Goal: Information Seeking & Learning: Find specific fact

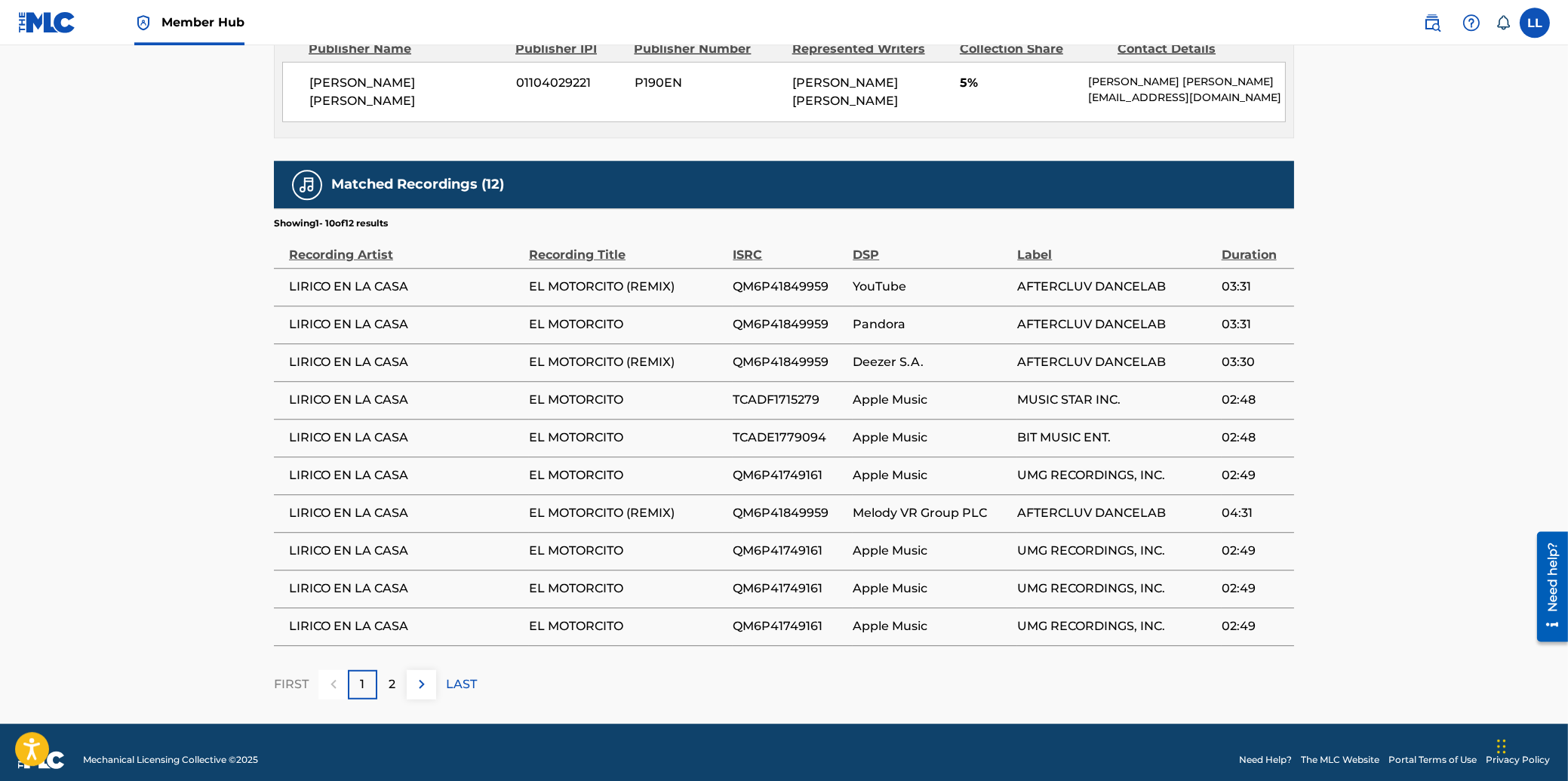
scroll to position [2216, 0]
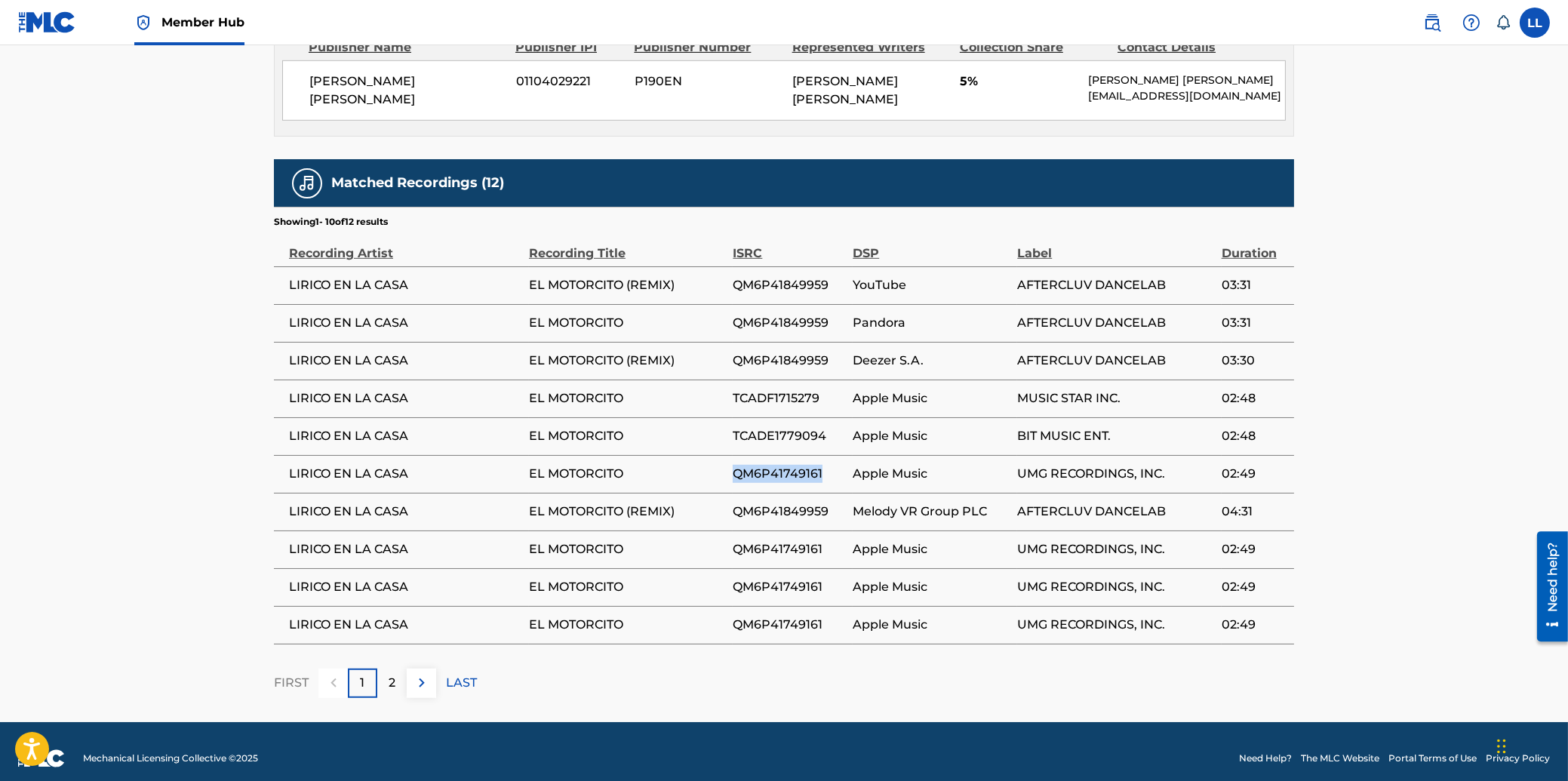
drag, startPoint x: 734, startPoint y: 459, endPoint x: 821, endPoint y: 459, distance: 87.0
click at [821, 465] on span "QM6P41749161" at bounding box center [789, 474] width 113 height 18
drag, startPoint x: 736, startPoint y: 536, endPoint x: 828, endPoint y: 536, distance: 92.0
click at [828, 540] on span "QM6P41749161" at bounding box center [789, 549] width 113 height 18
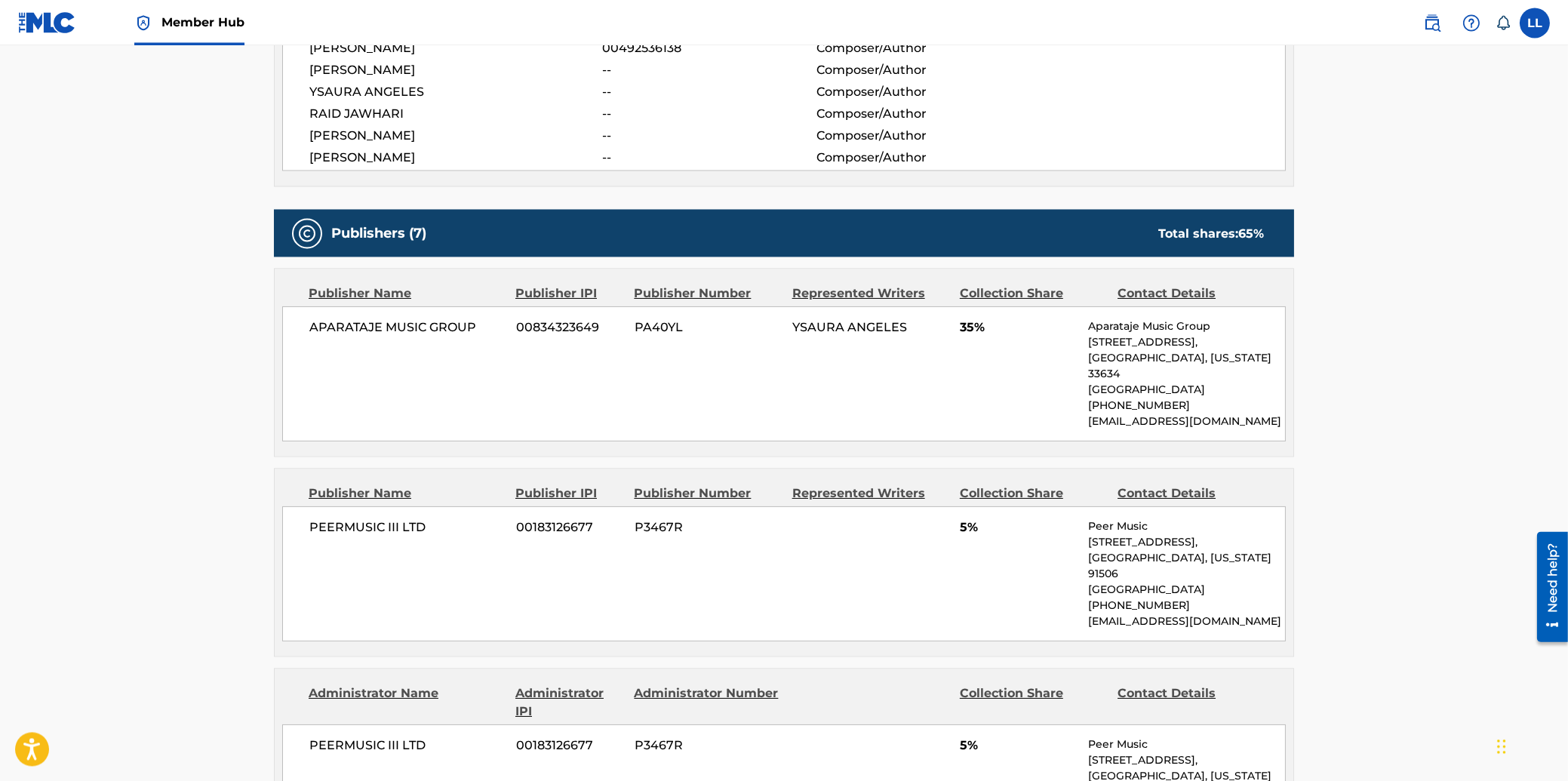
scroll to position [356, 0]
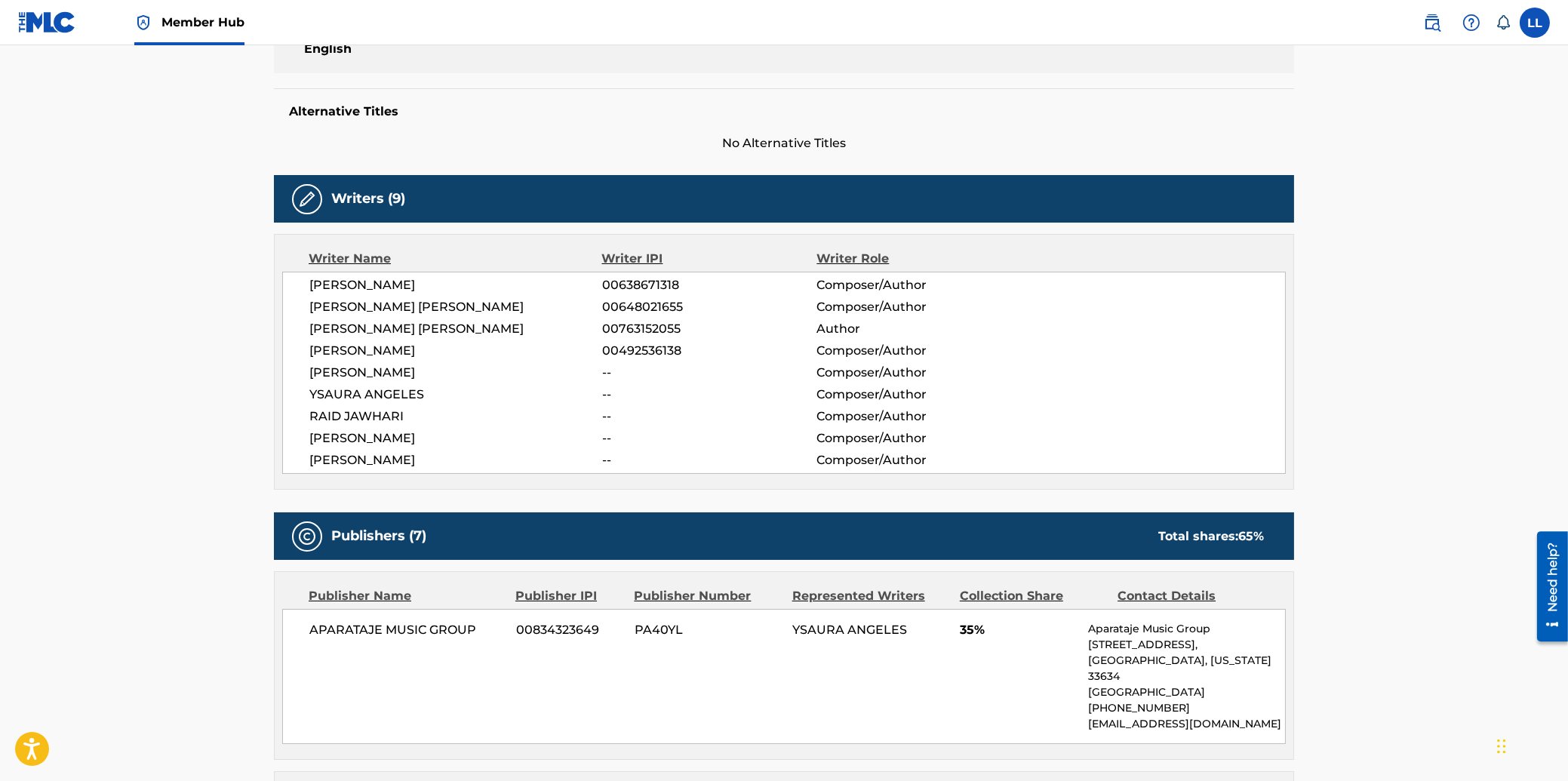
click at [808, 627] on span "YSAURA ANGELES" at bounding box center [849, 630] width 115 height 15
copy span "YSAURA"
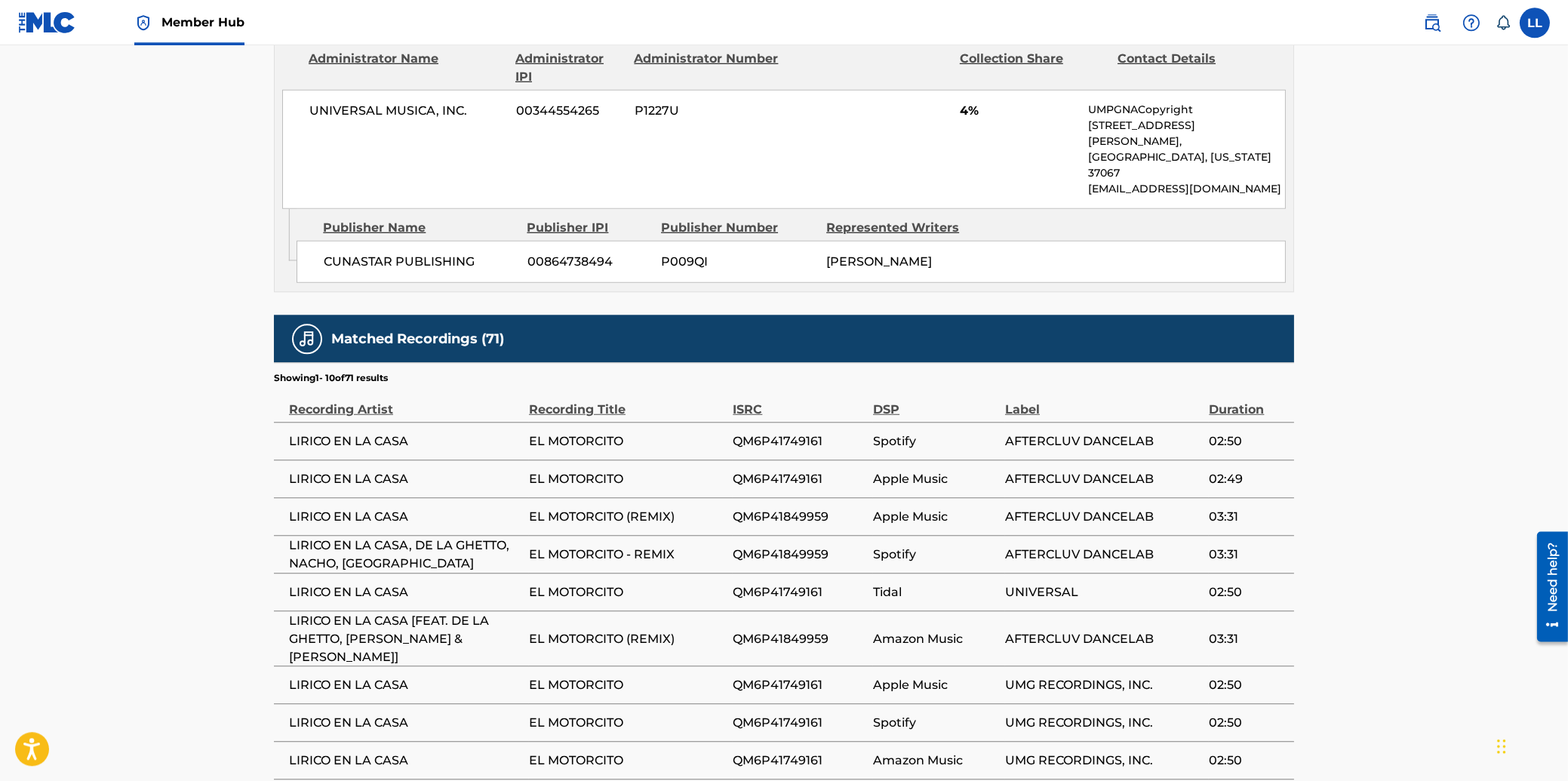
scroll to position [2911, 0]
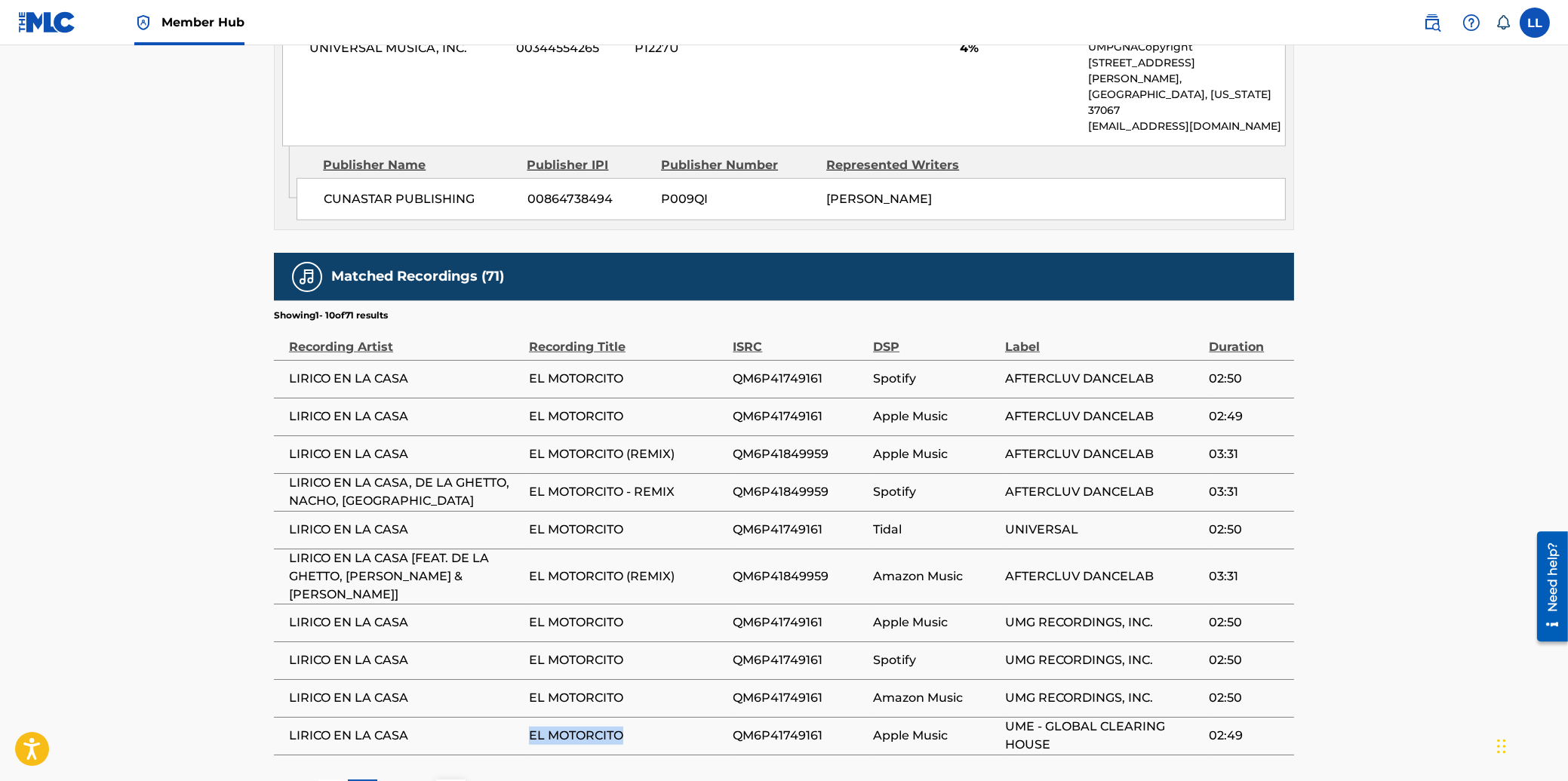
drag, startPoint x: 529, startPoint y: 644, endPoint x: 622, endPoint y: 644, distance: 93.0
click at [622, 726] on span "EL MOTORCITO" at bounding box center [628, 736] width 196 height 18
copy span "EL MOTORCITO"
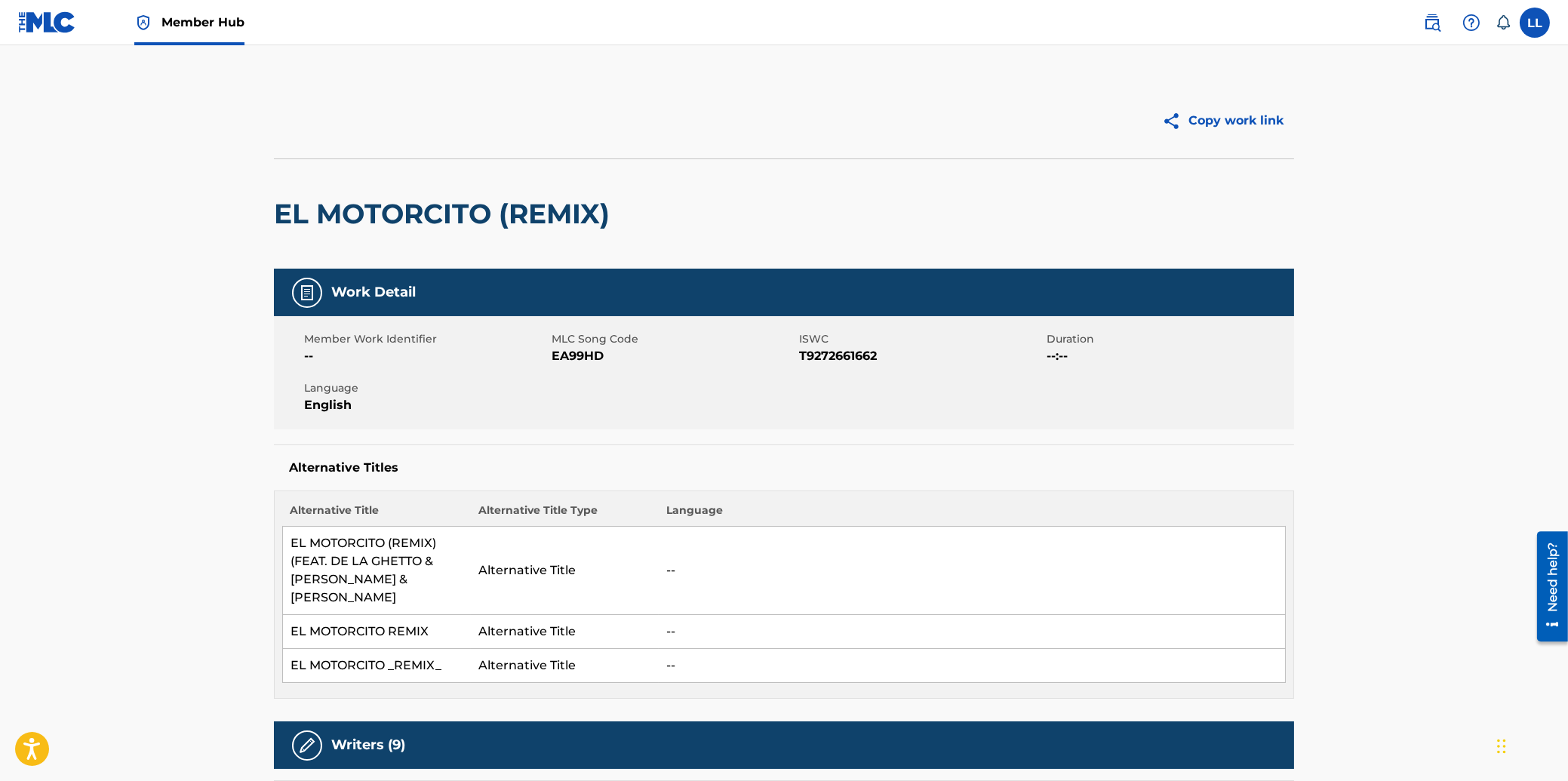
scroll to position [323, 0]
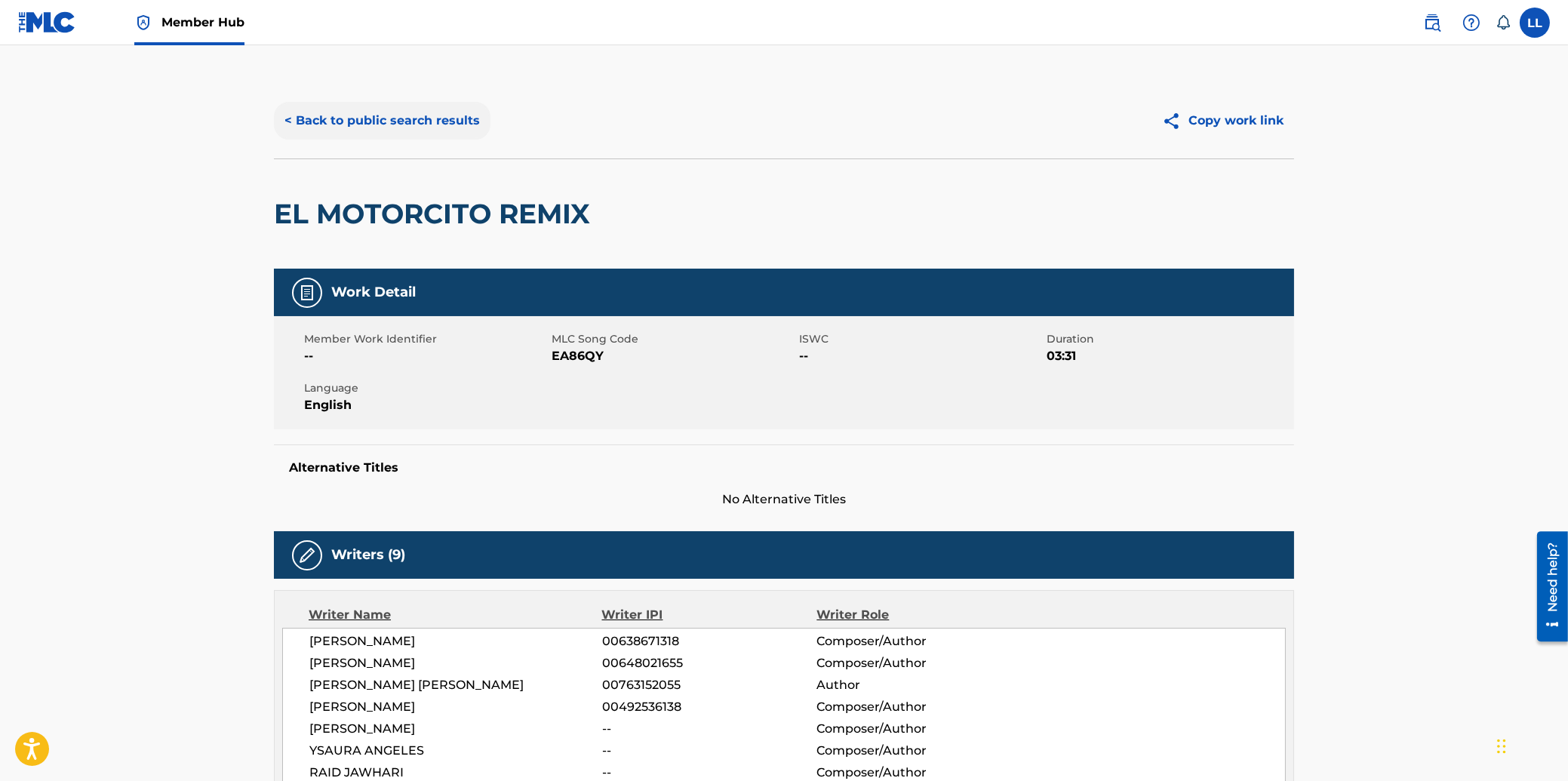
click at [345, 122] on button "< Back to public search results" at bounding box center [382, 120] width 216 height 37
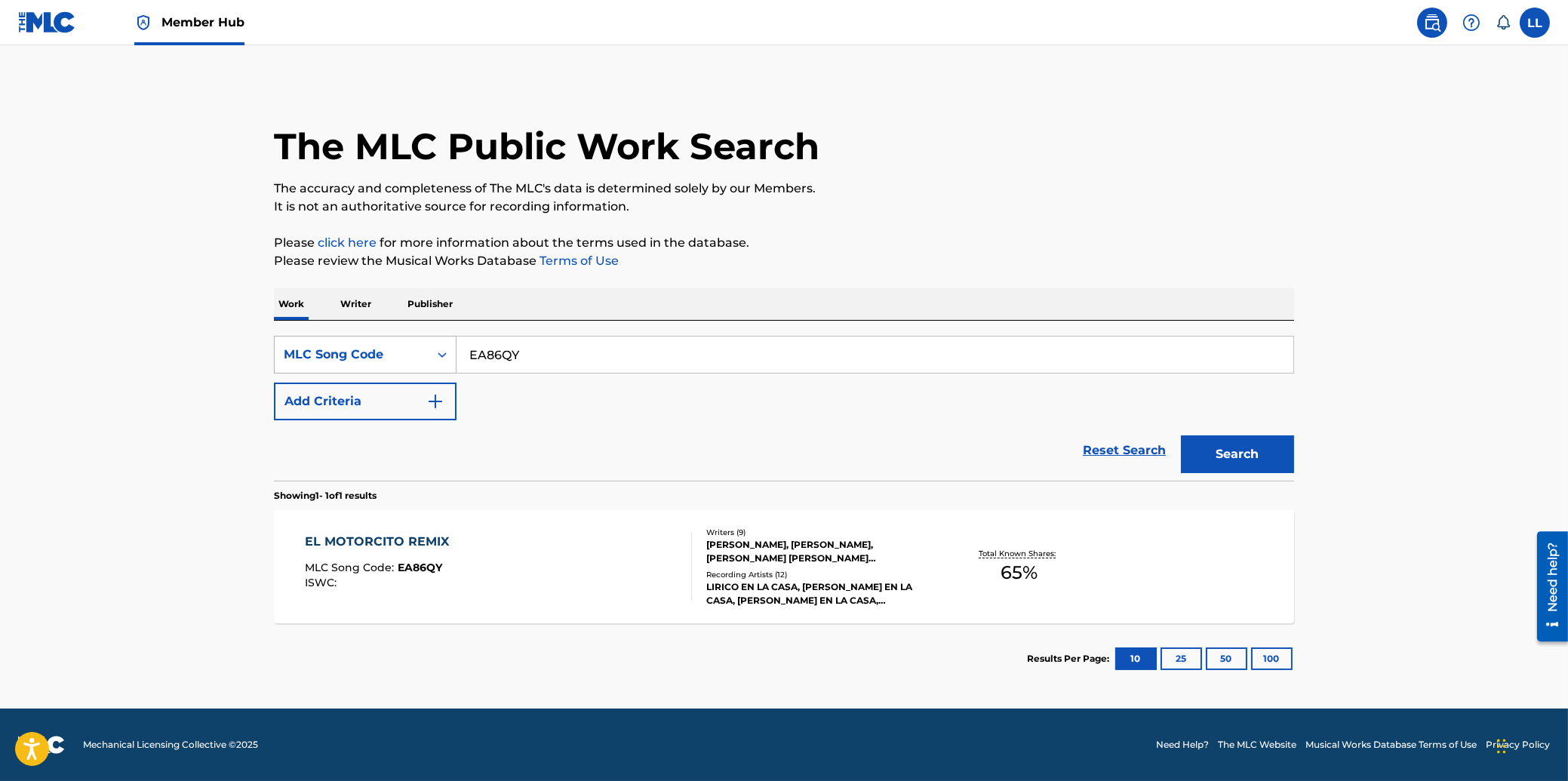
click at [442, 354] on icon "Search Form" at bounding box center [442, 355] width 15 height 15
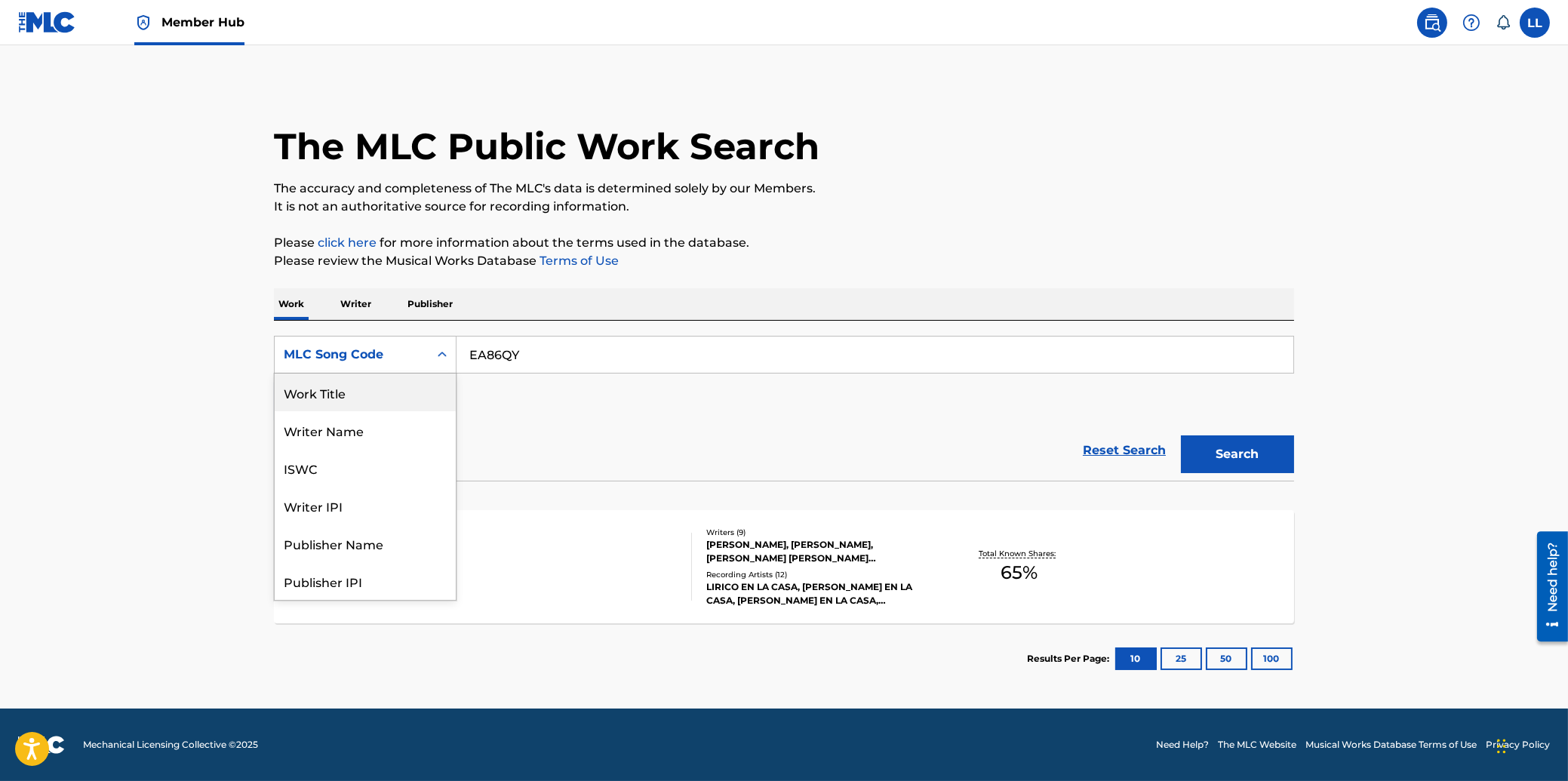
click at [354, 396] on div "Work Title" at bounding box center [365, 392] width 181 height 37
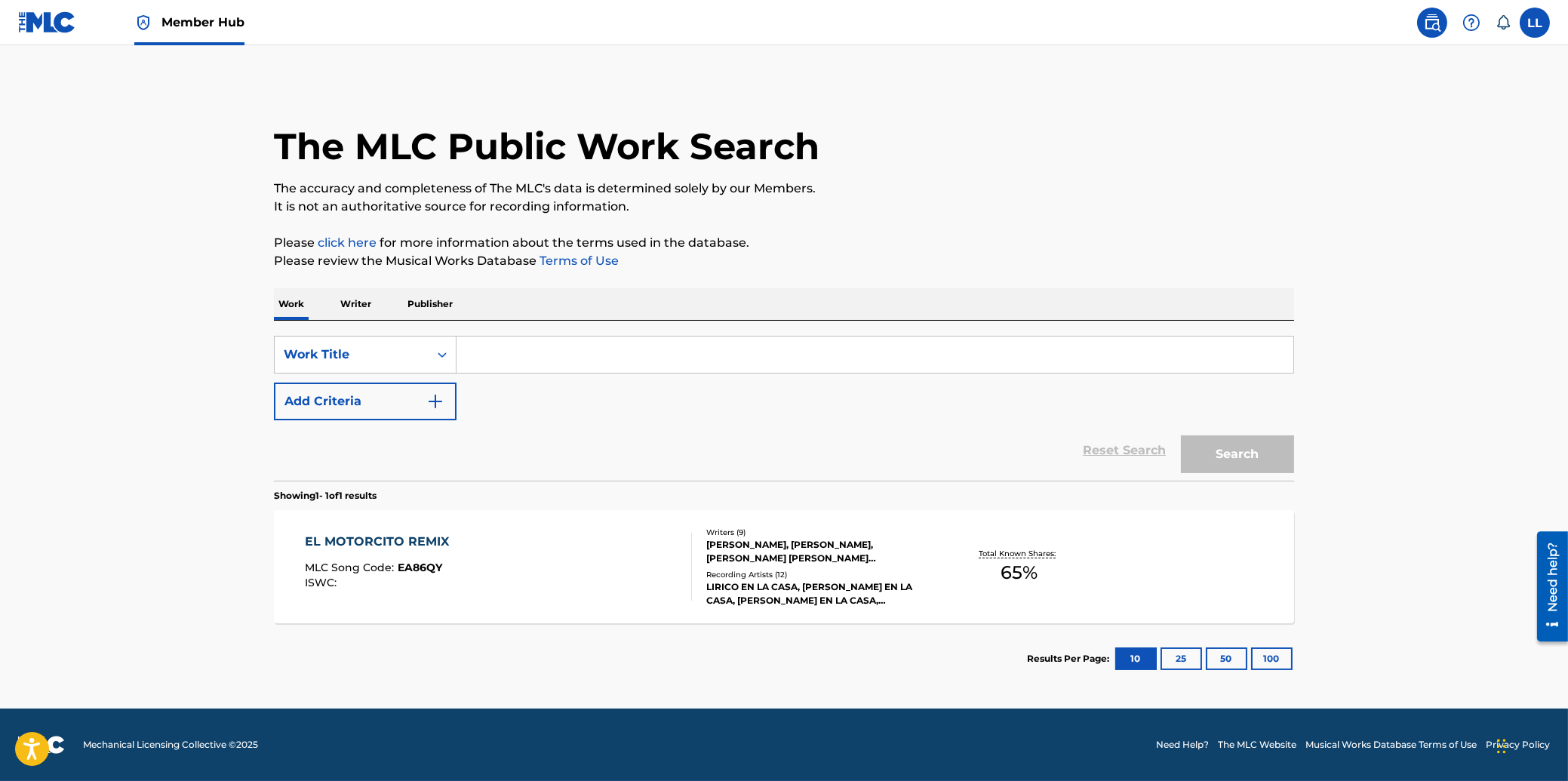
click at [537, 345] on input "Search Form" at bounding box center [875, 355] width 837 height 36
paste input "EL MOTORCITO"
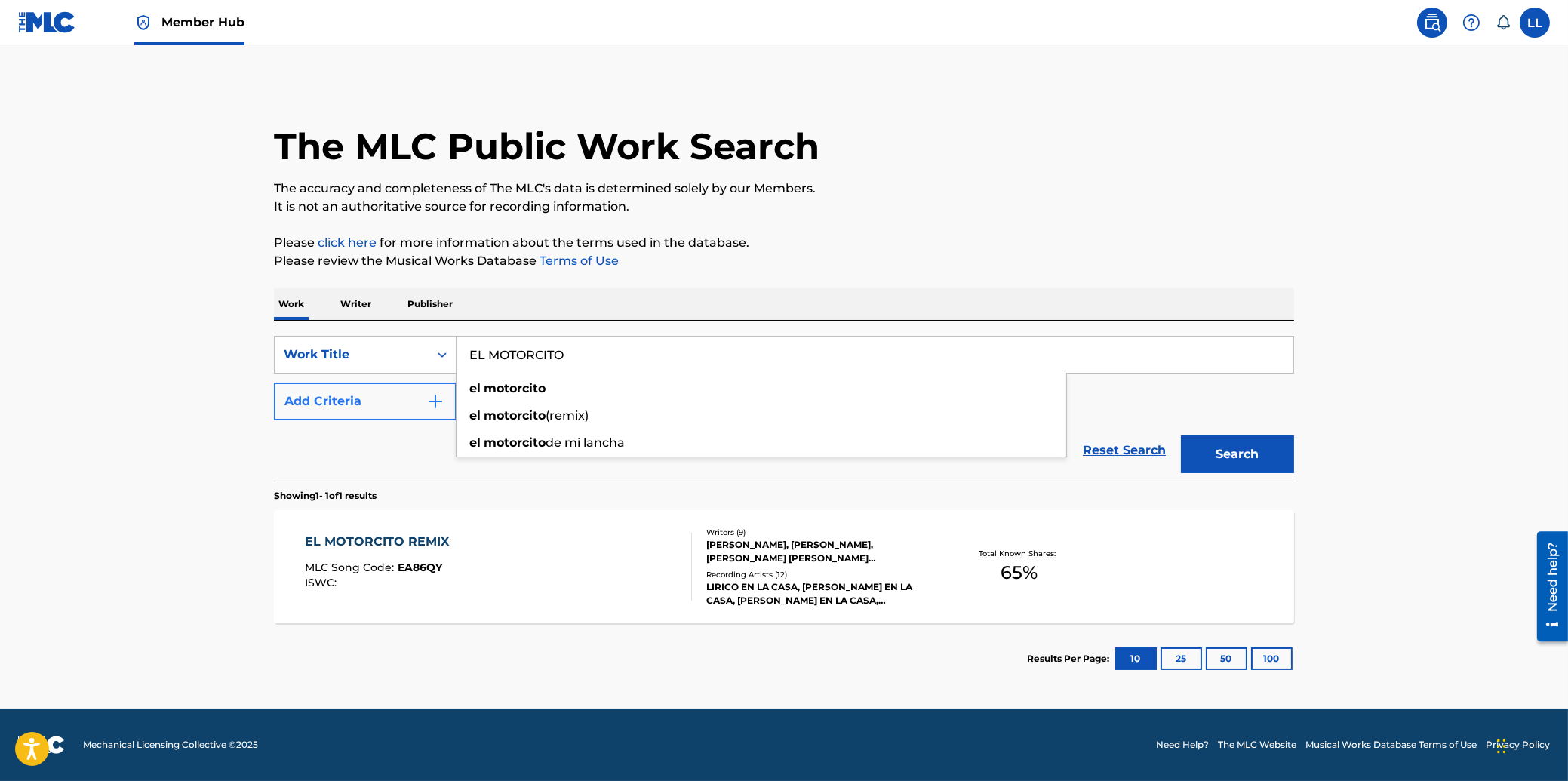
type input "EL MOTORCITO"
click at [387, 401] on button "Add Criteria" at bounding box center [365, 401] width 183 height 37
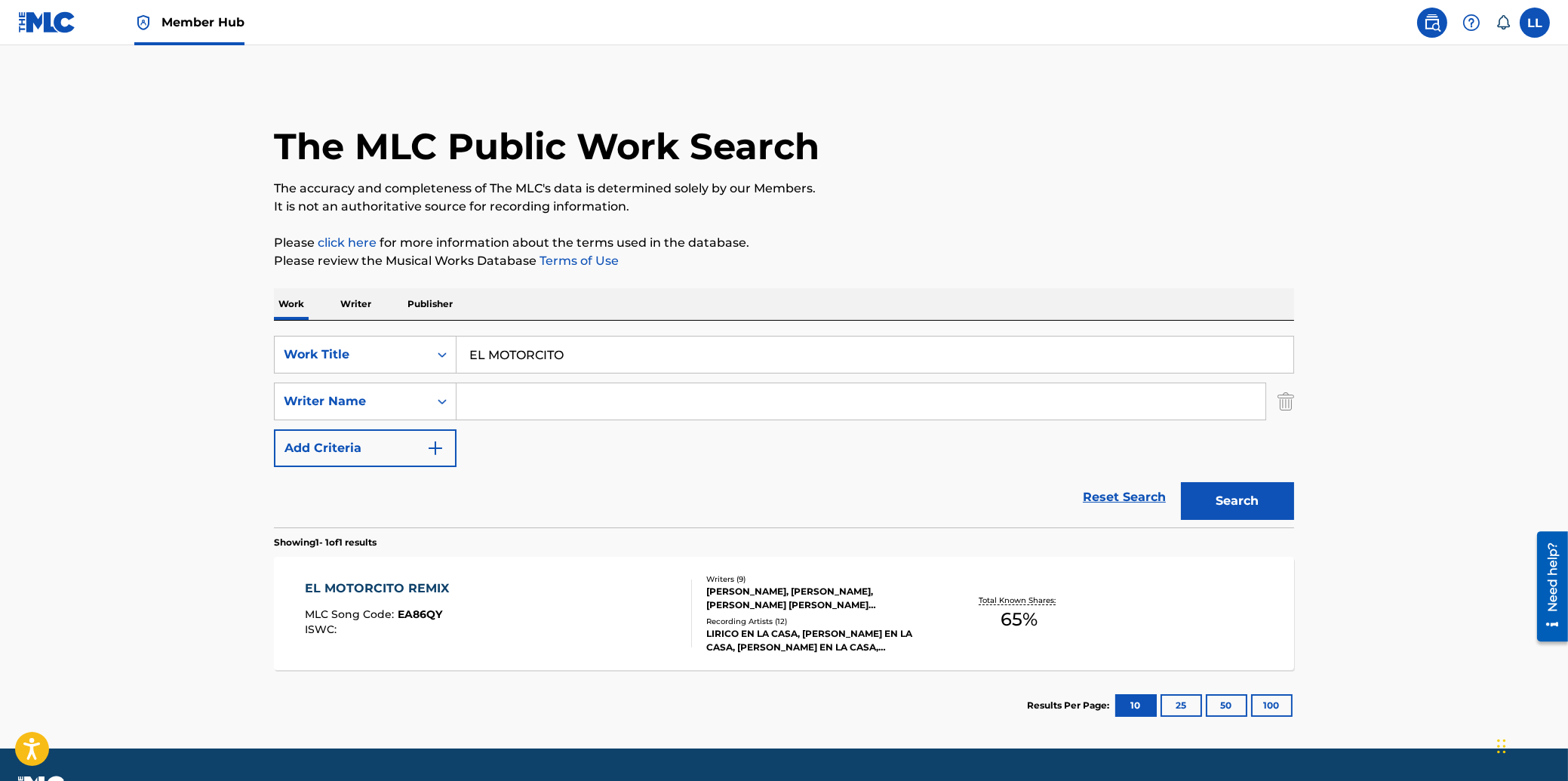
click at [496, 403] on input "Search Form" at bounding box center [860, 402] width 809 height 36
paste input "YSAURA"
type input "YSAURA"
click at [1181, 482] on button "Search" at bounding box center [1238, 500] width 113 height 37
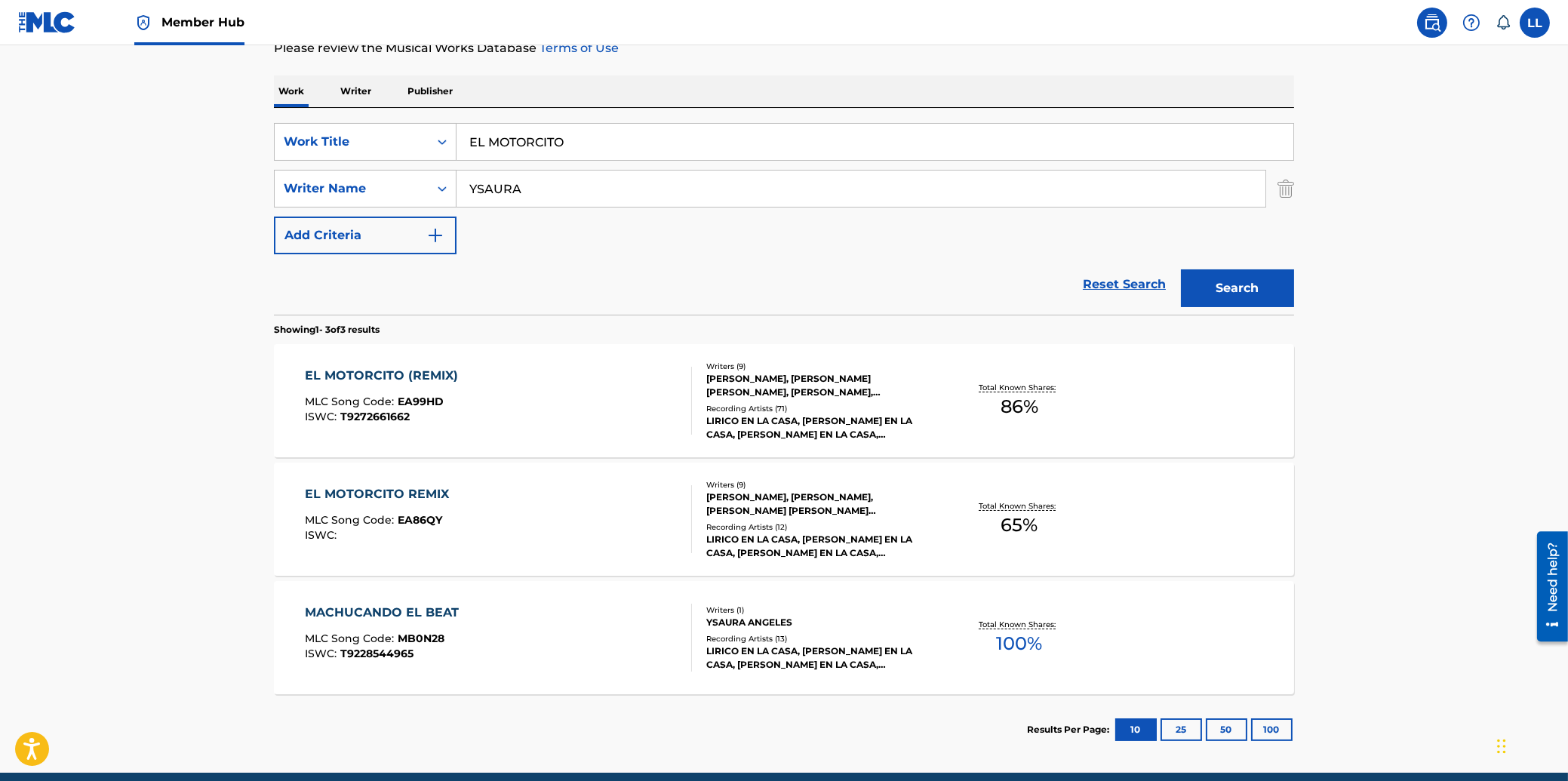
scroll to position [242, 0]
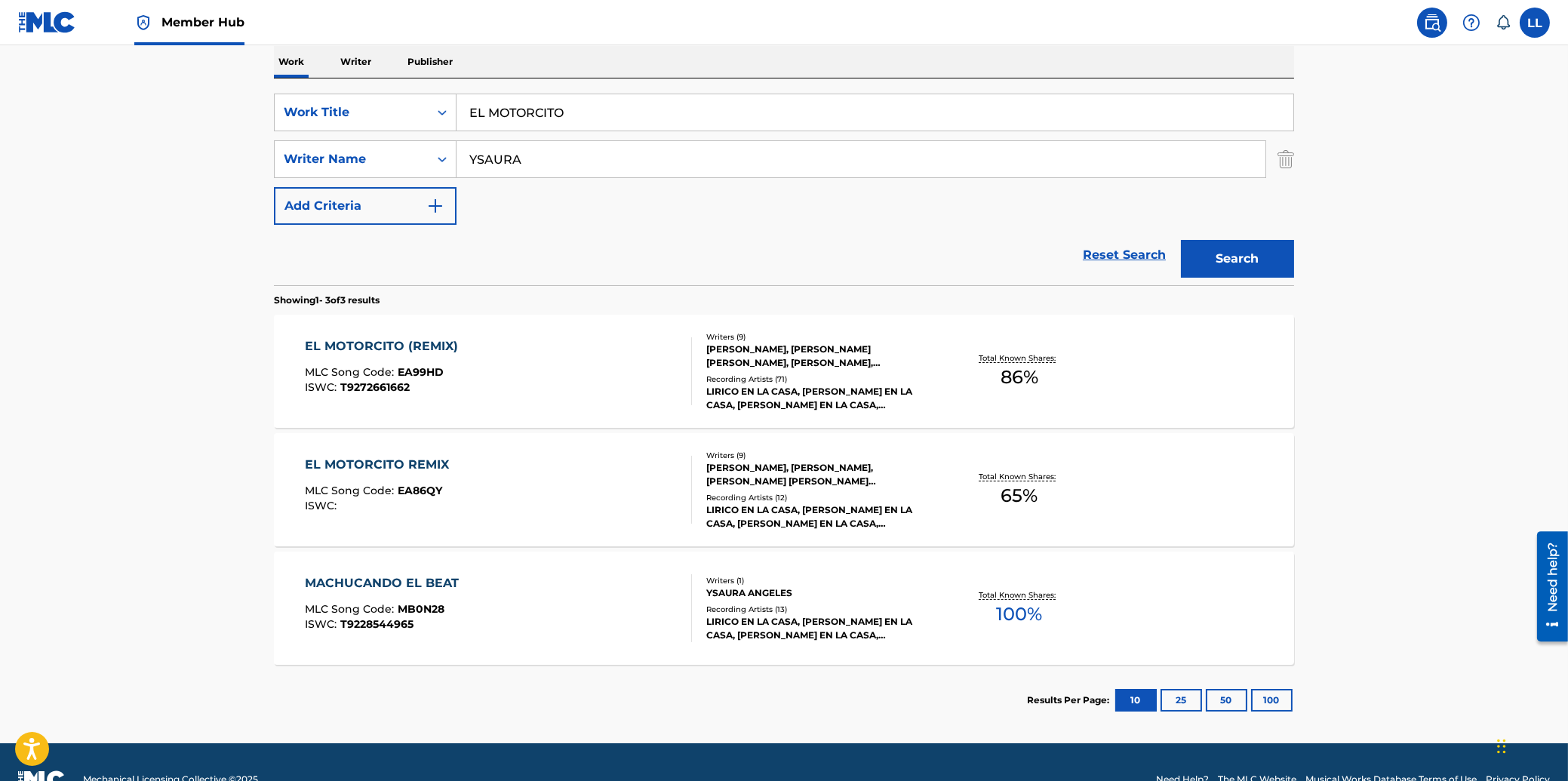
click at [379, 466] on div "EL MOTORCITO REMIX" at bounding box center [380, 465] width 152 height 18
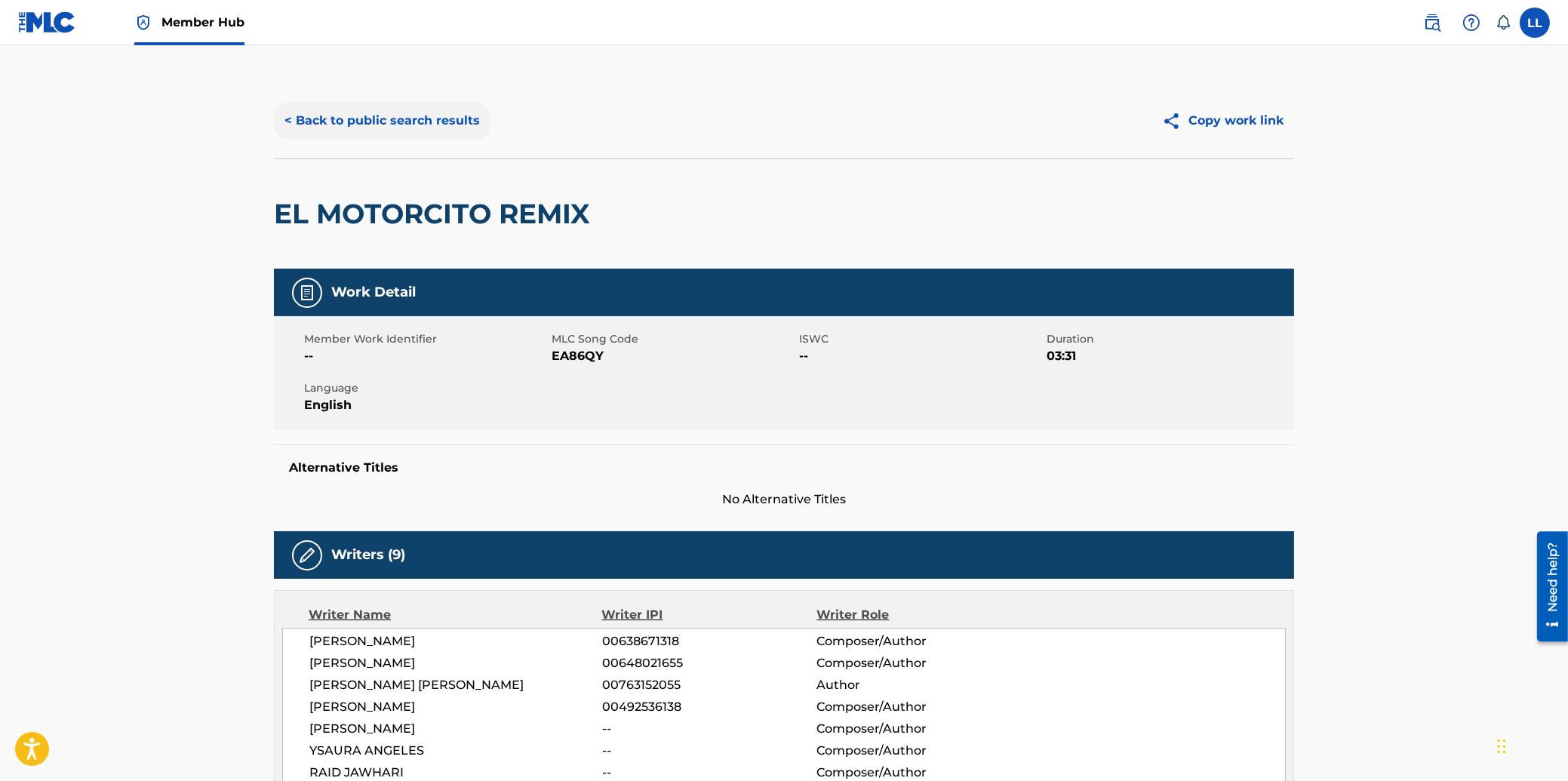
click at [354, 120] on button "< Back to public search results" at bounding box center [382, 120] width 216 height 37
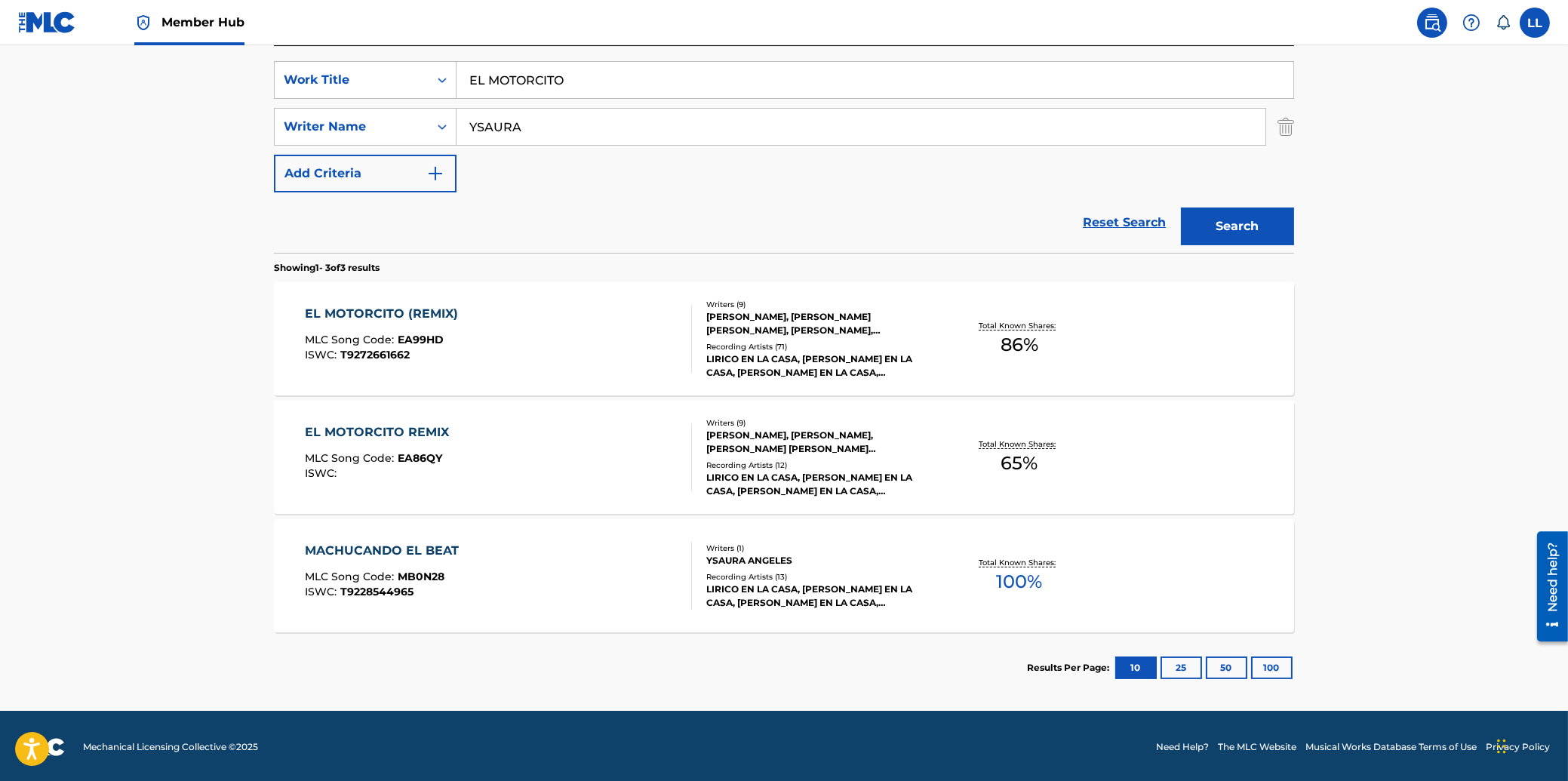
scroll to position [277, 0]
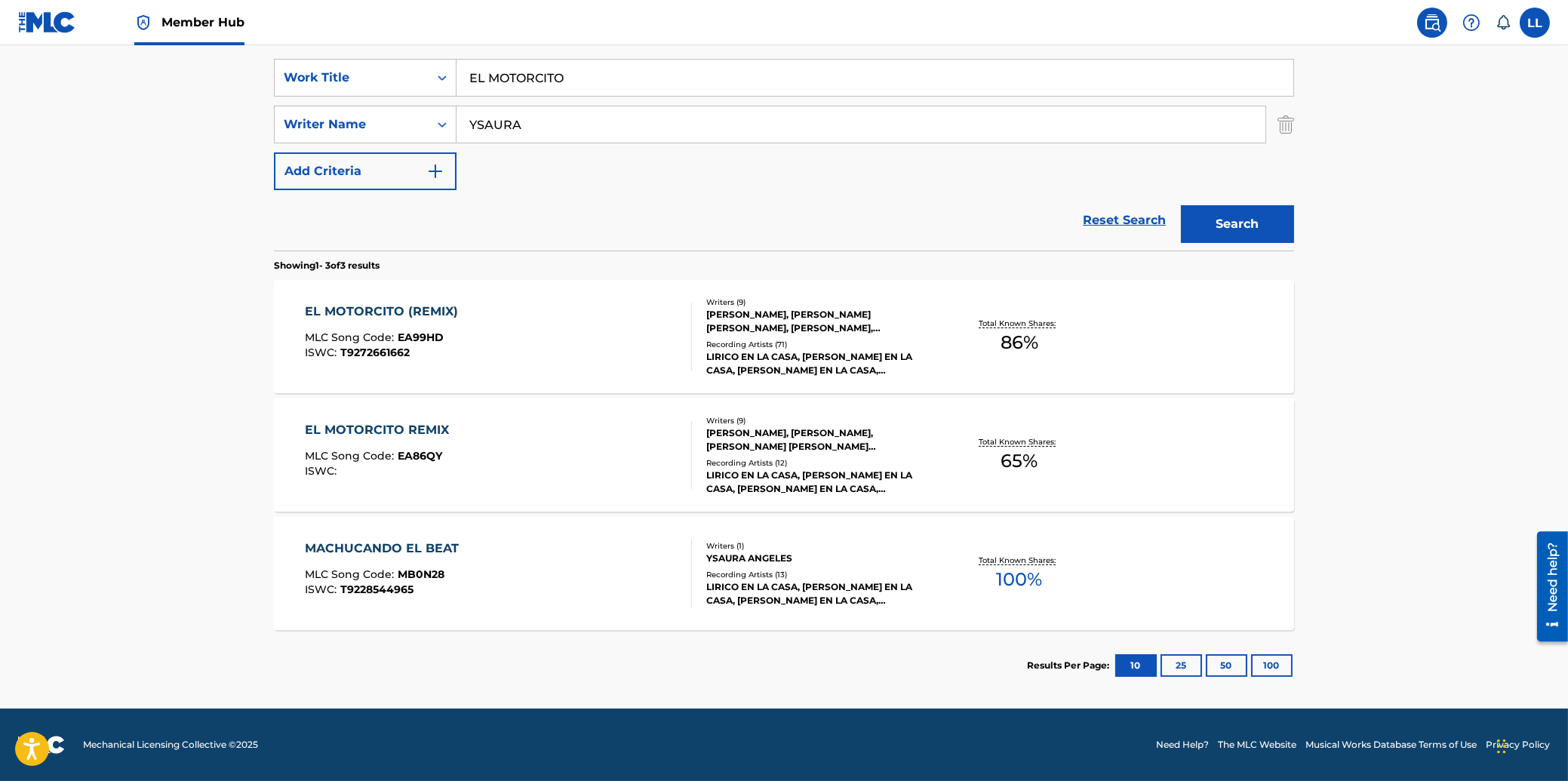
click at [384, 546] on div "MACHUCANDO EL BEAT" at bounding box center [386, 548] width 162 height 18
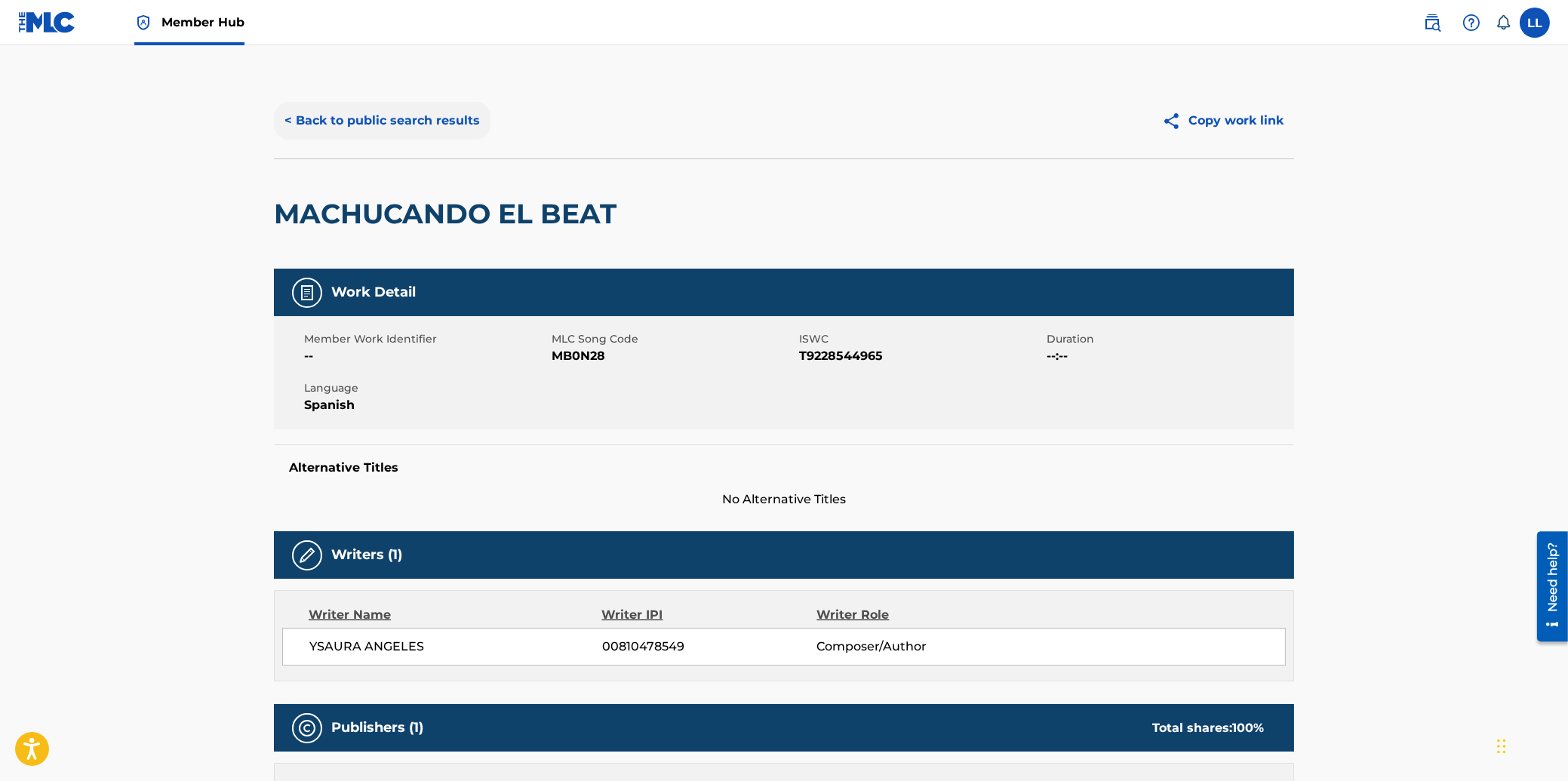
click at [352, 116] on button "< Back to public search results" at bounding box center [382, 120] width 216 height 37
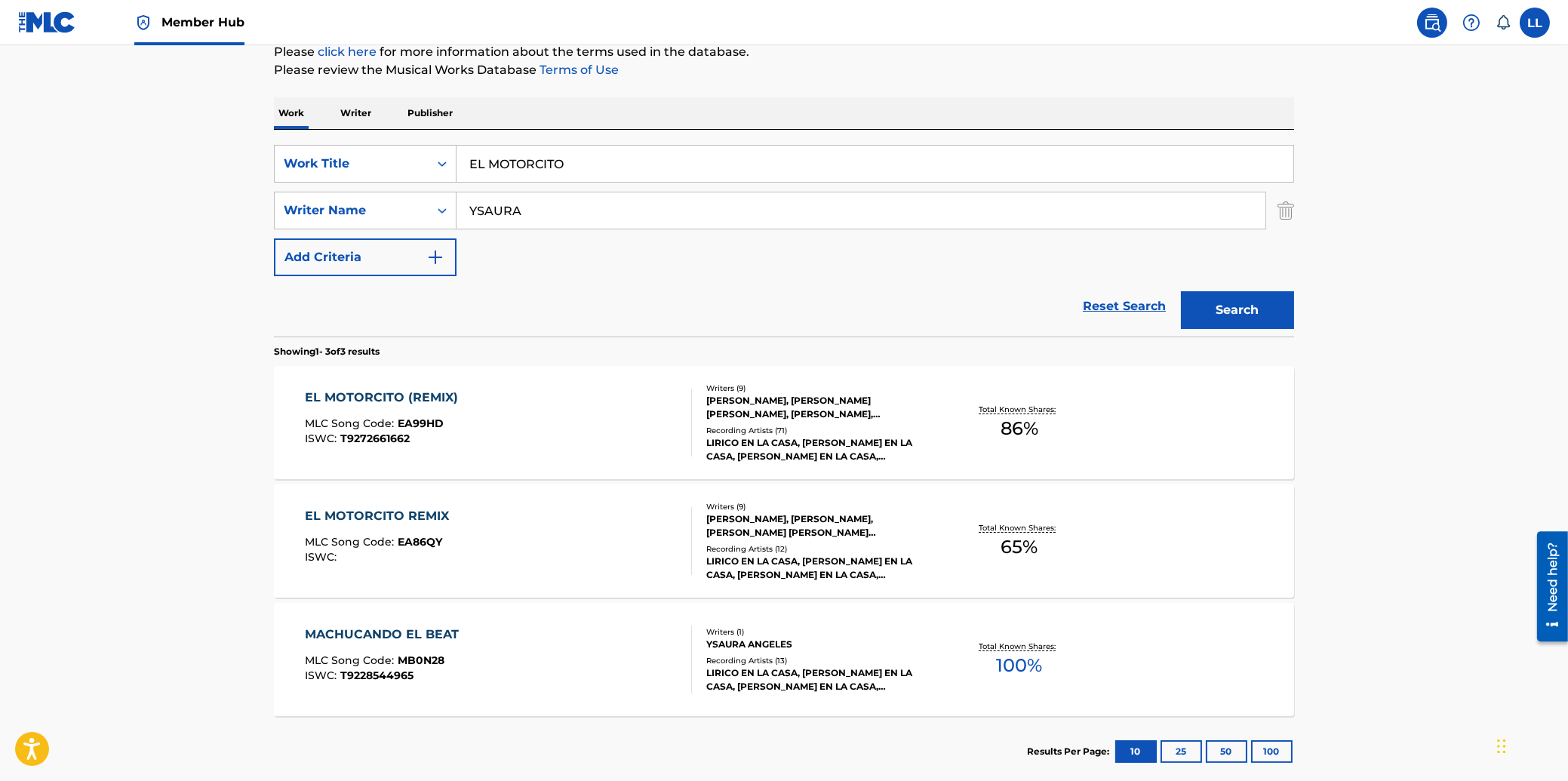
drag, startPoint x: 553, startPoint y: 205, endPoint x: 397, endPoint y: 211, distance: 156.1
click at [457, 211] on input "YSAURA" at bounding box center [860, 211] width 809 height 36
click at [1181, 291] on button "Search" at bounding box center [1238, 309] width 113 height 37
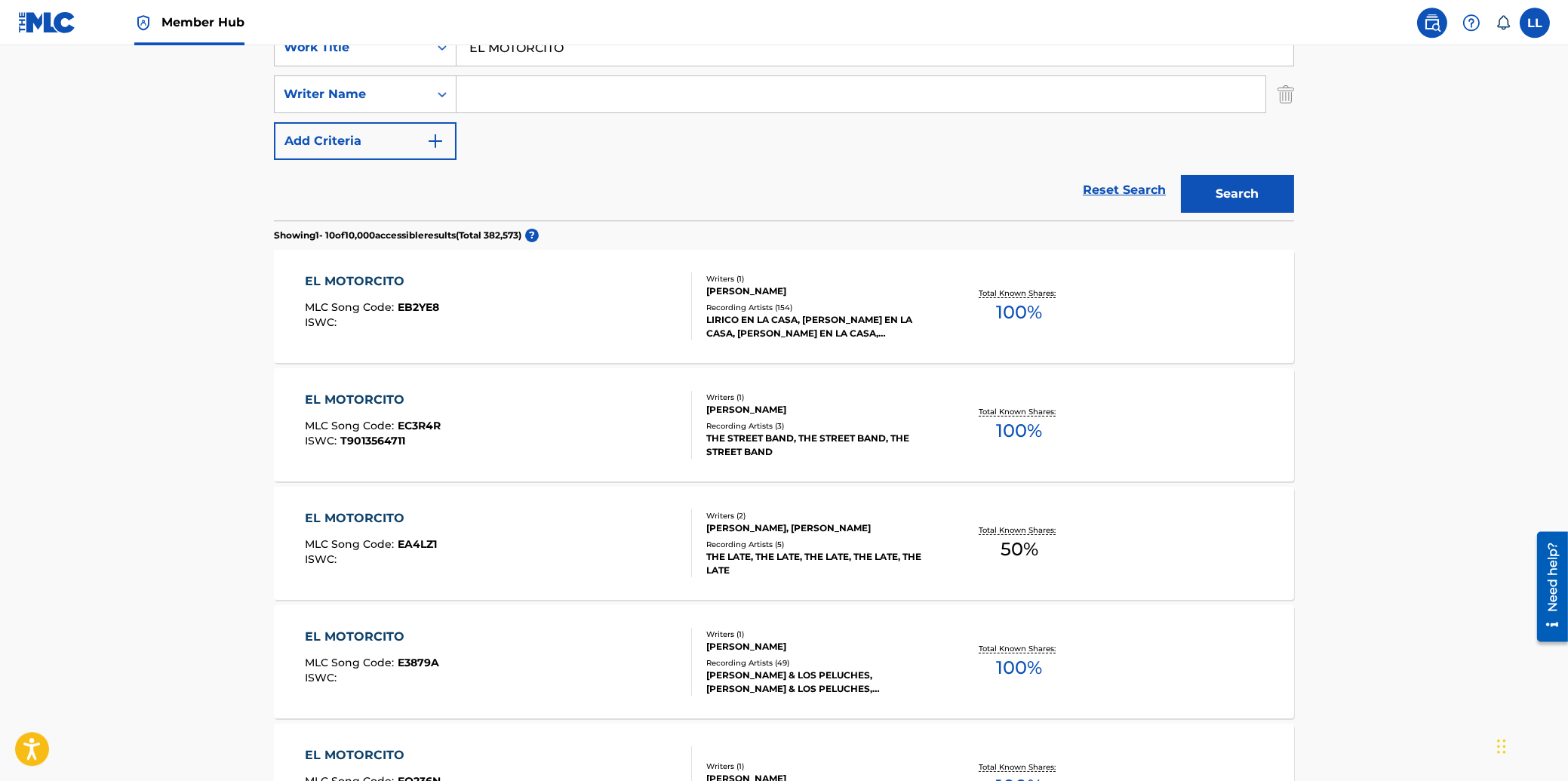
scroll to position [405, 0]
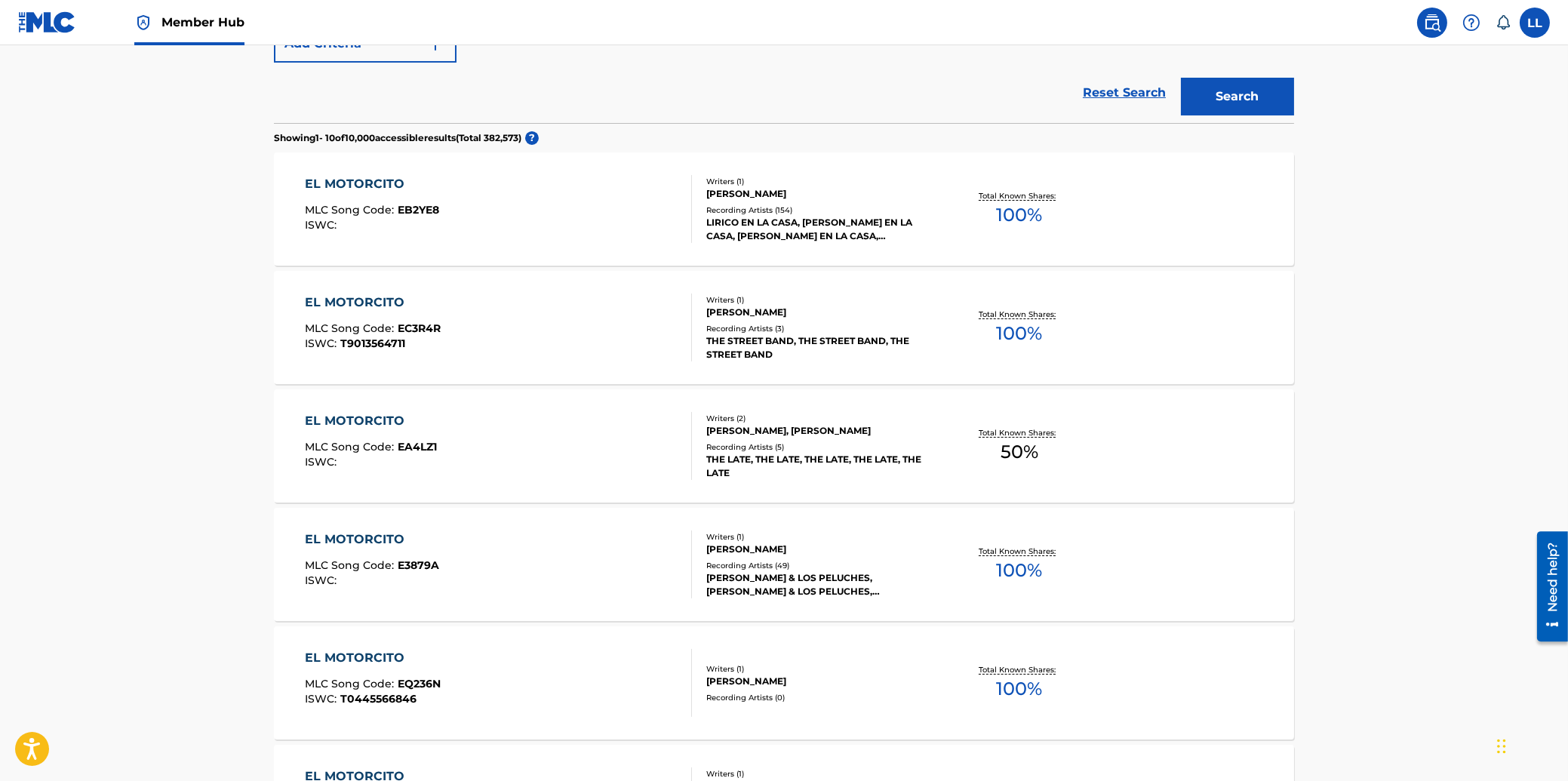
click at [370, 183] on div "EL MOTORCITO" at bounding box center [372, 185] width 135 height 18
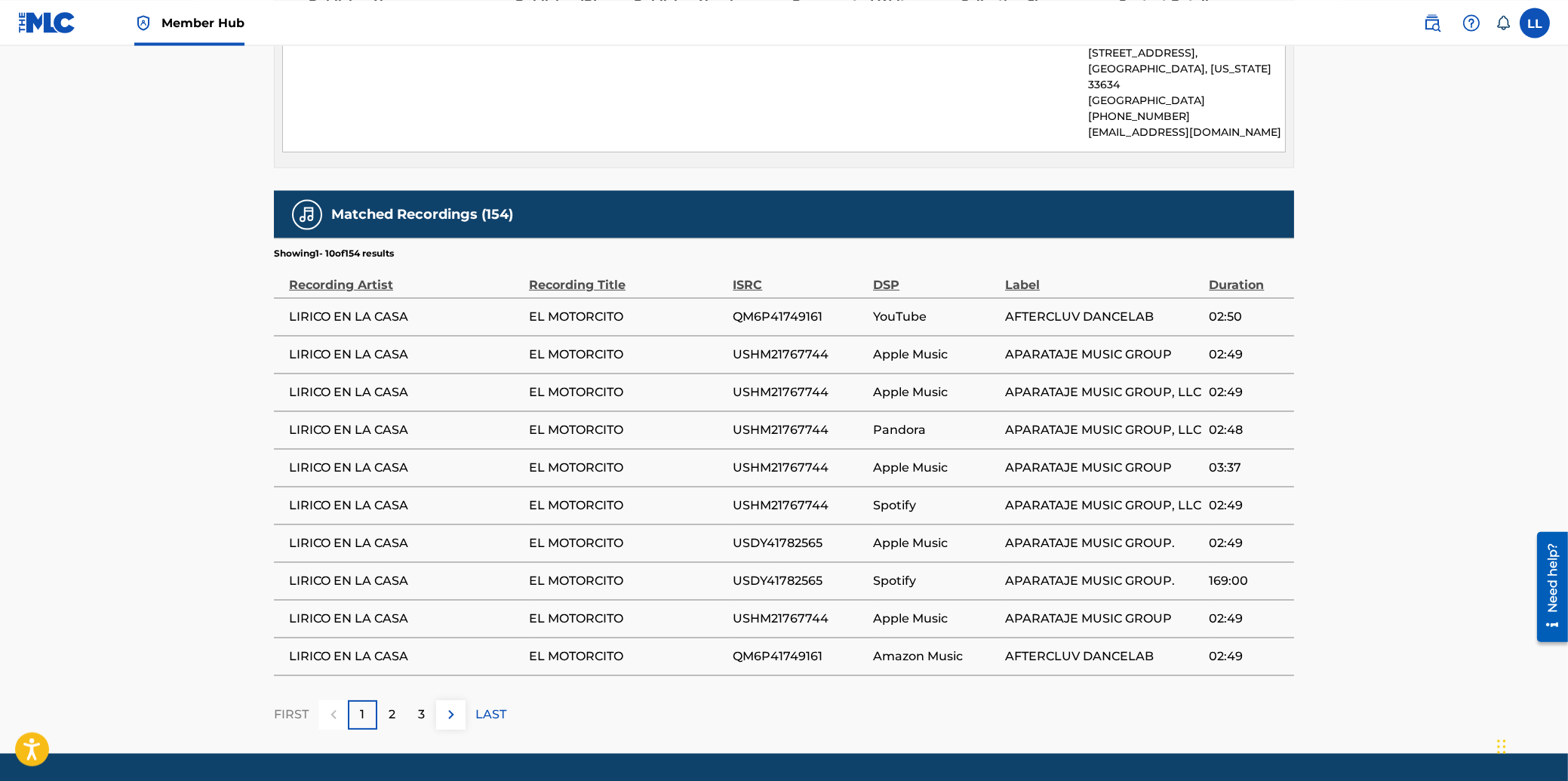
scroll to position [808, 0]
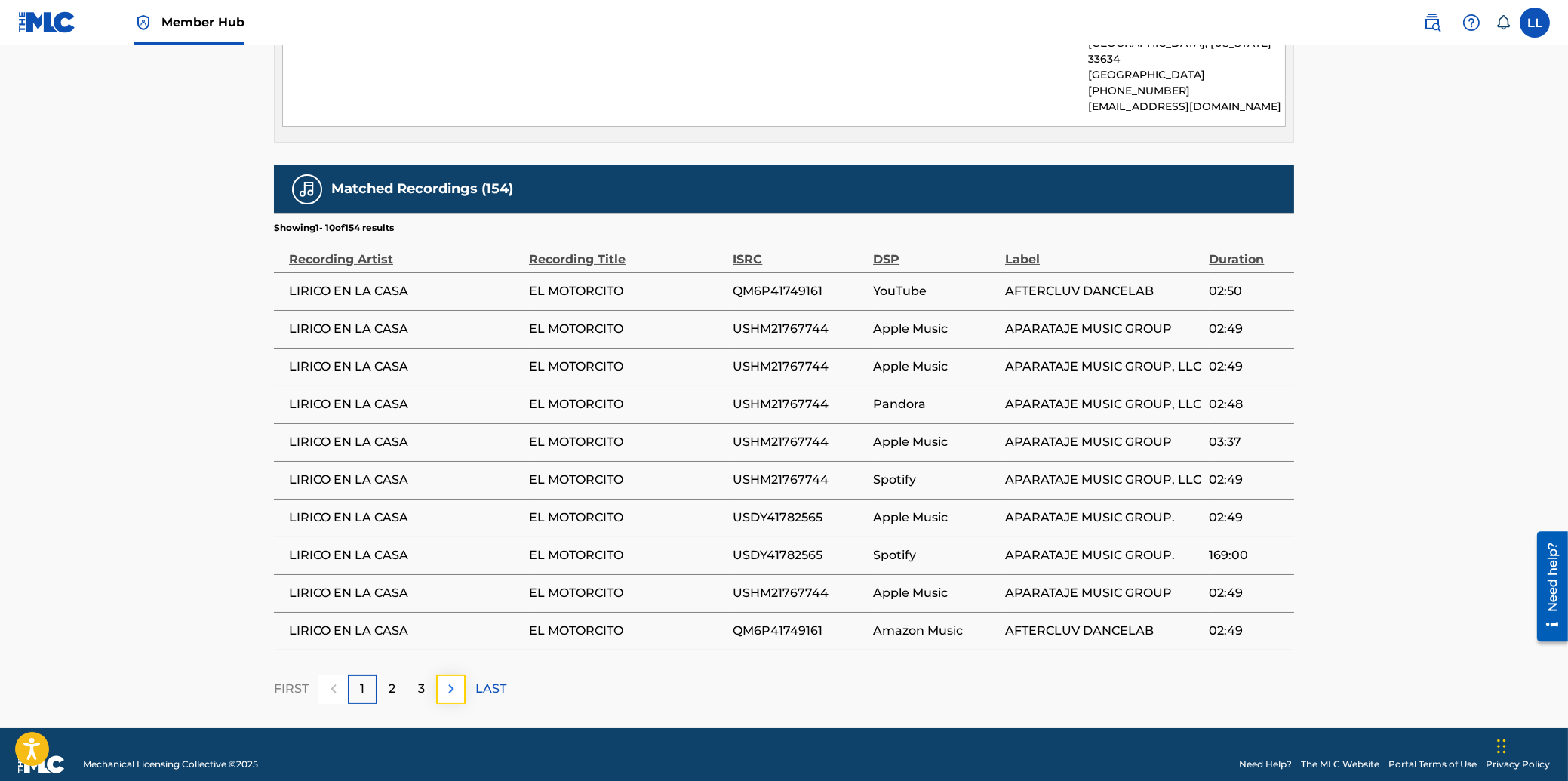
click at [450, 680] on img at bounding box center [451, 689] width 18 height 18
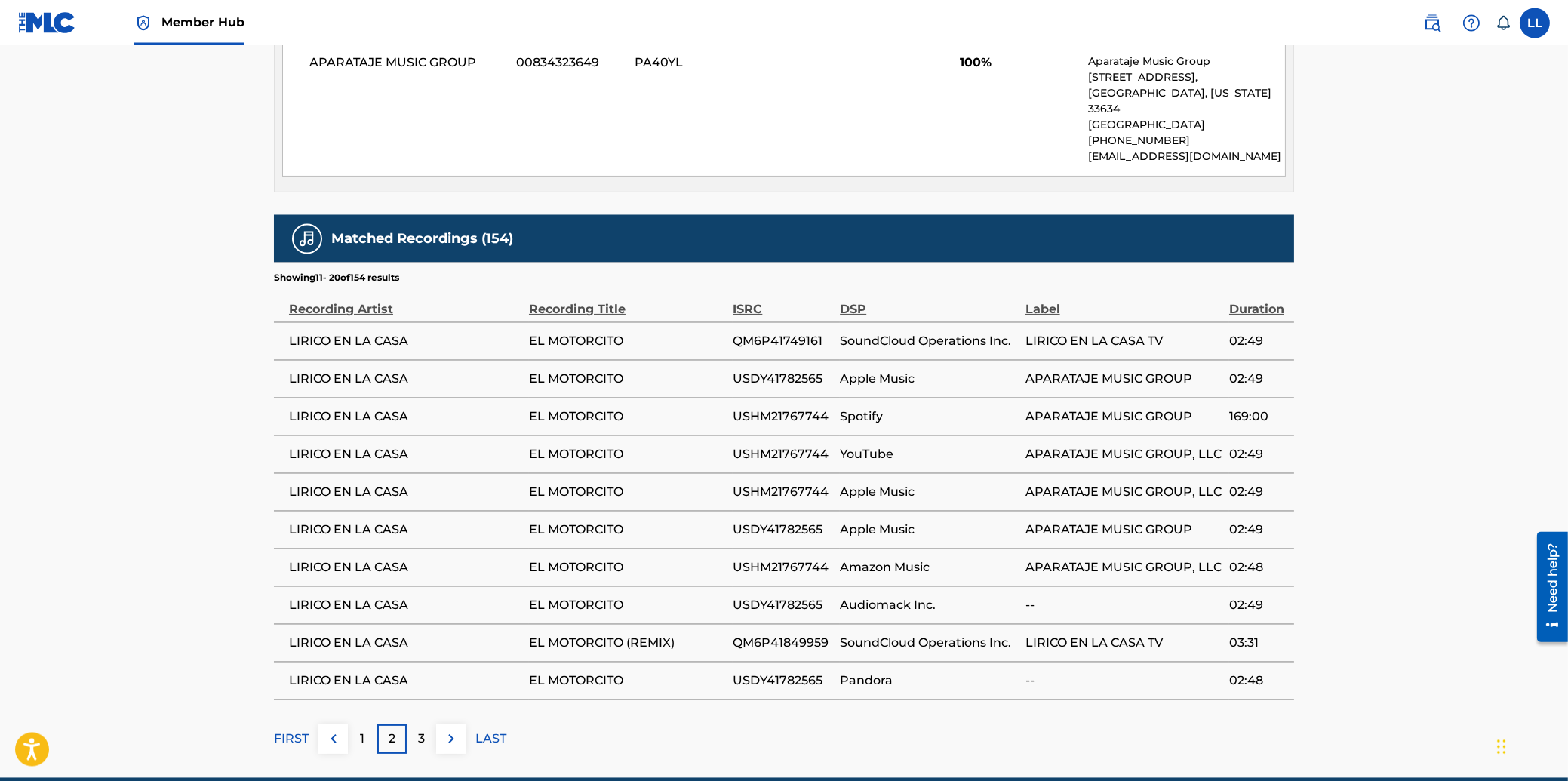
scroll to position [813, 0]
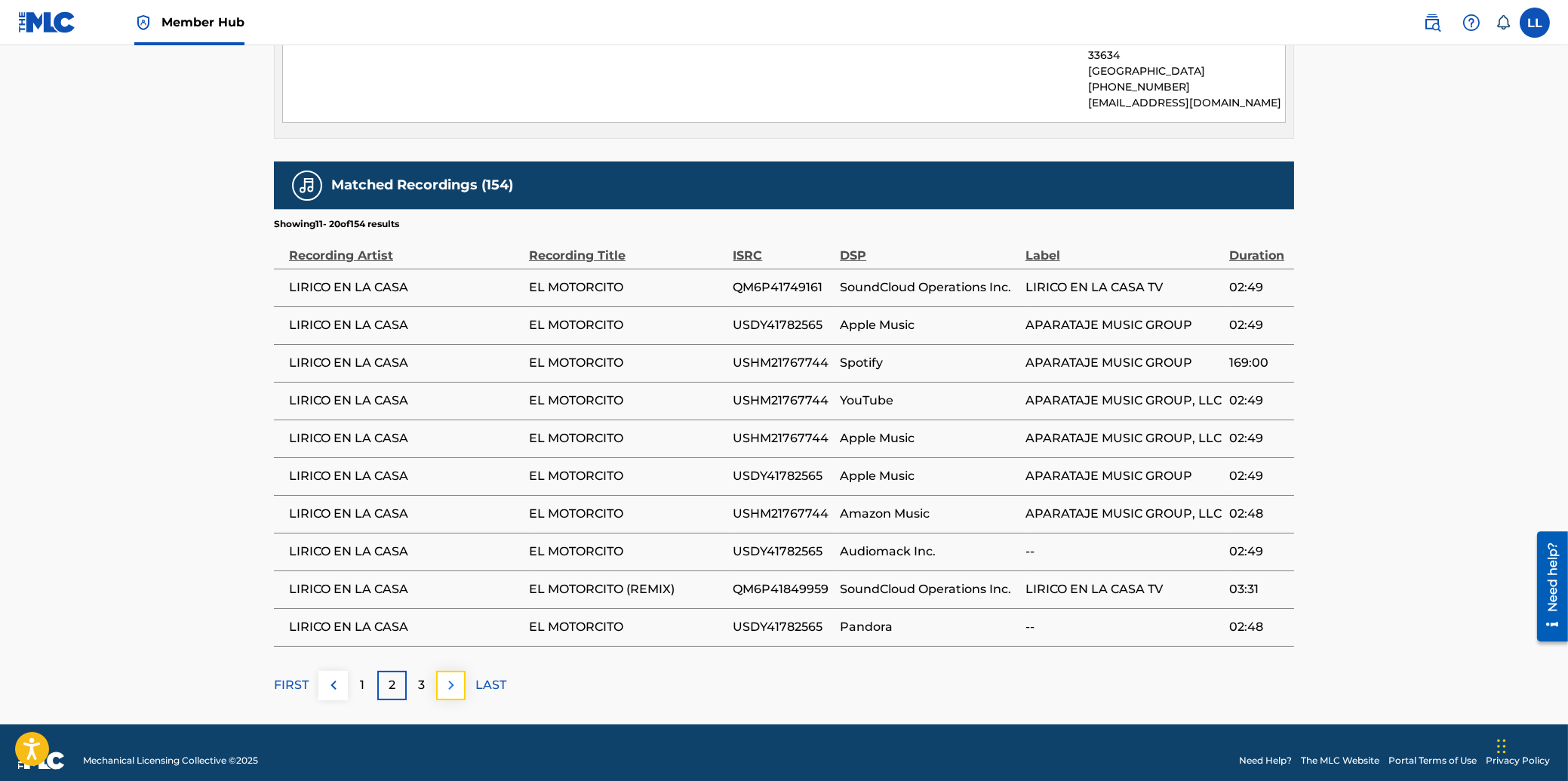
click at [452, 676] on img at bounding box center [451, 685] width 18 height 18
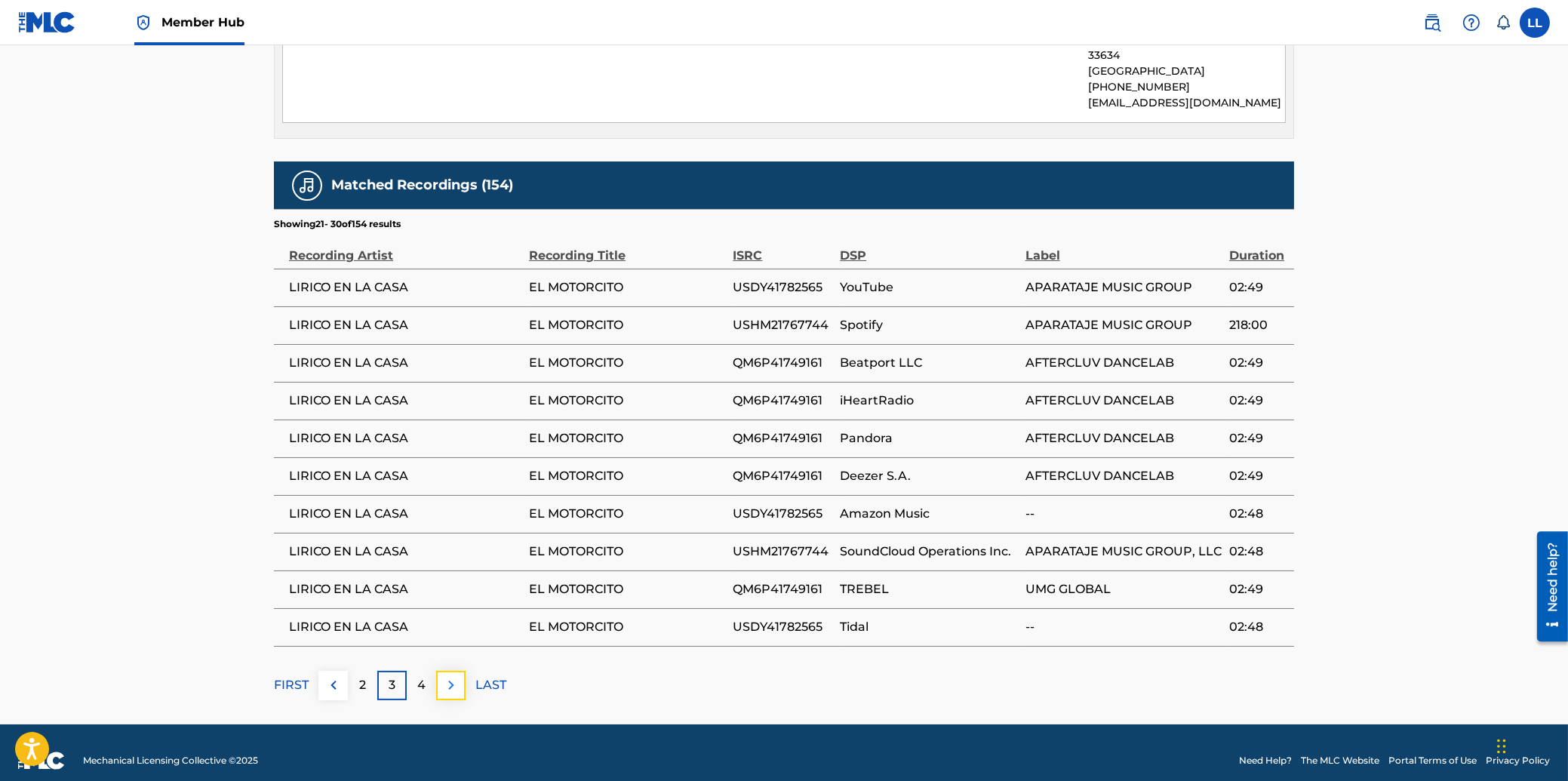
click at [455, 676] on img at bounding box center [451, 685] width 18 height 18
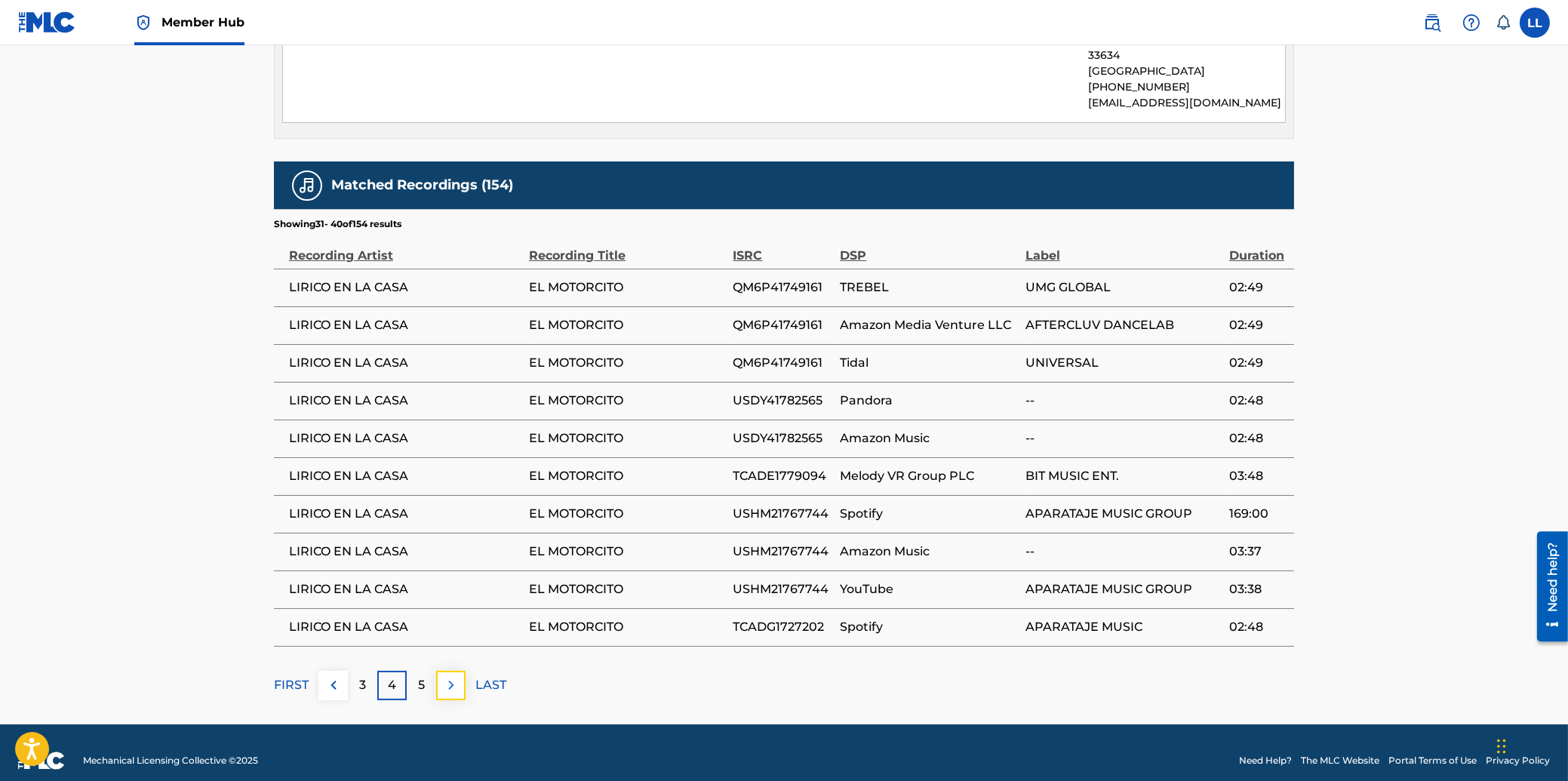
click at [443, 676] on img at bounding box center [451, 685] width 18 height 18
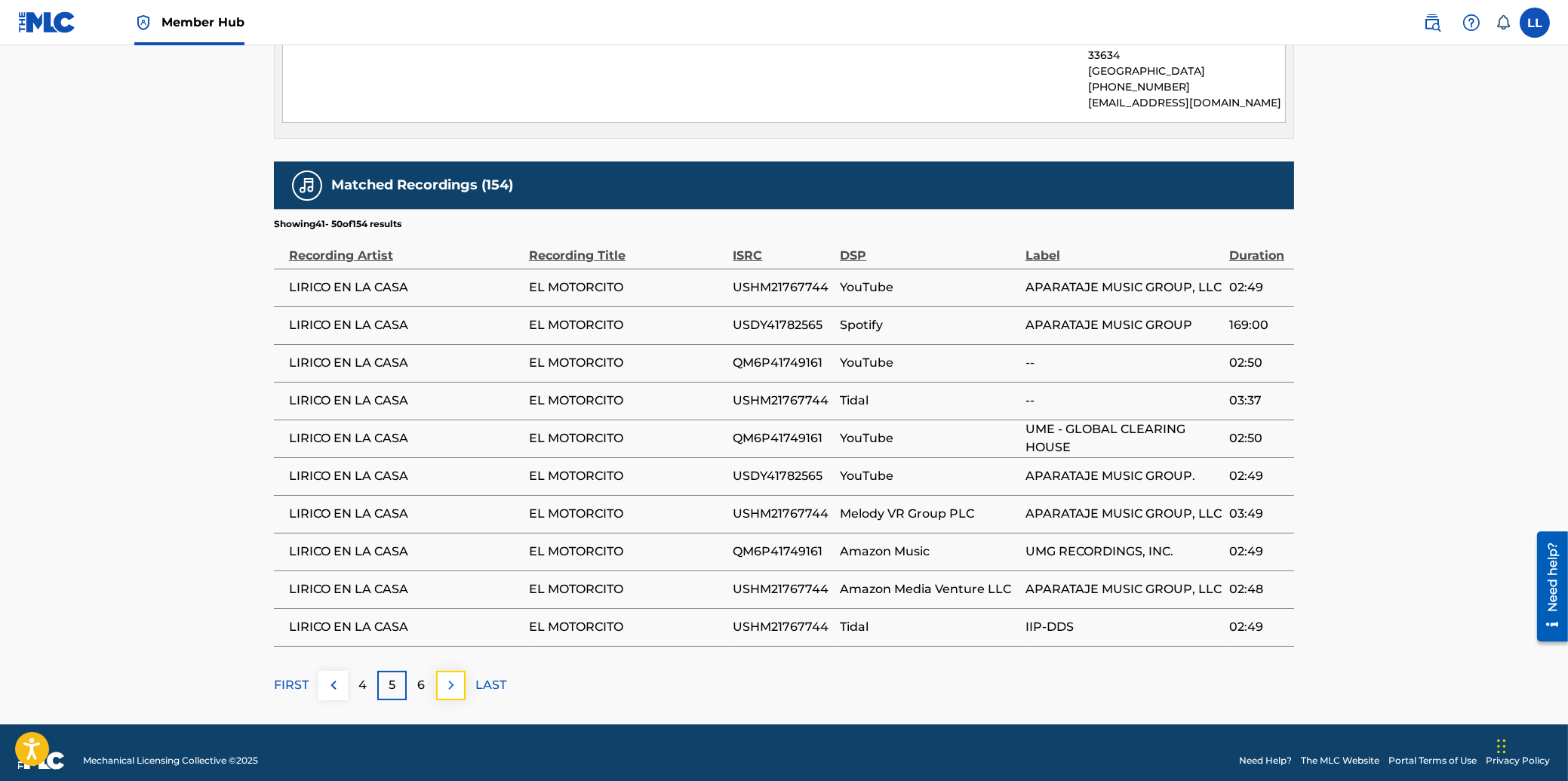
click at [455, 676] on img at bounding box center [451, 685] width 18 height 18
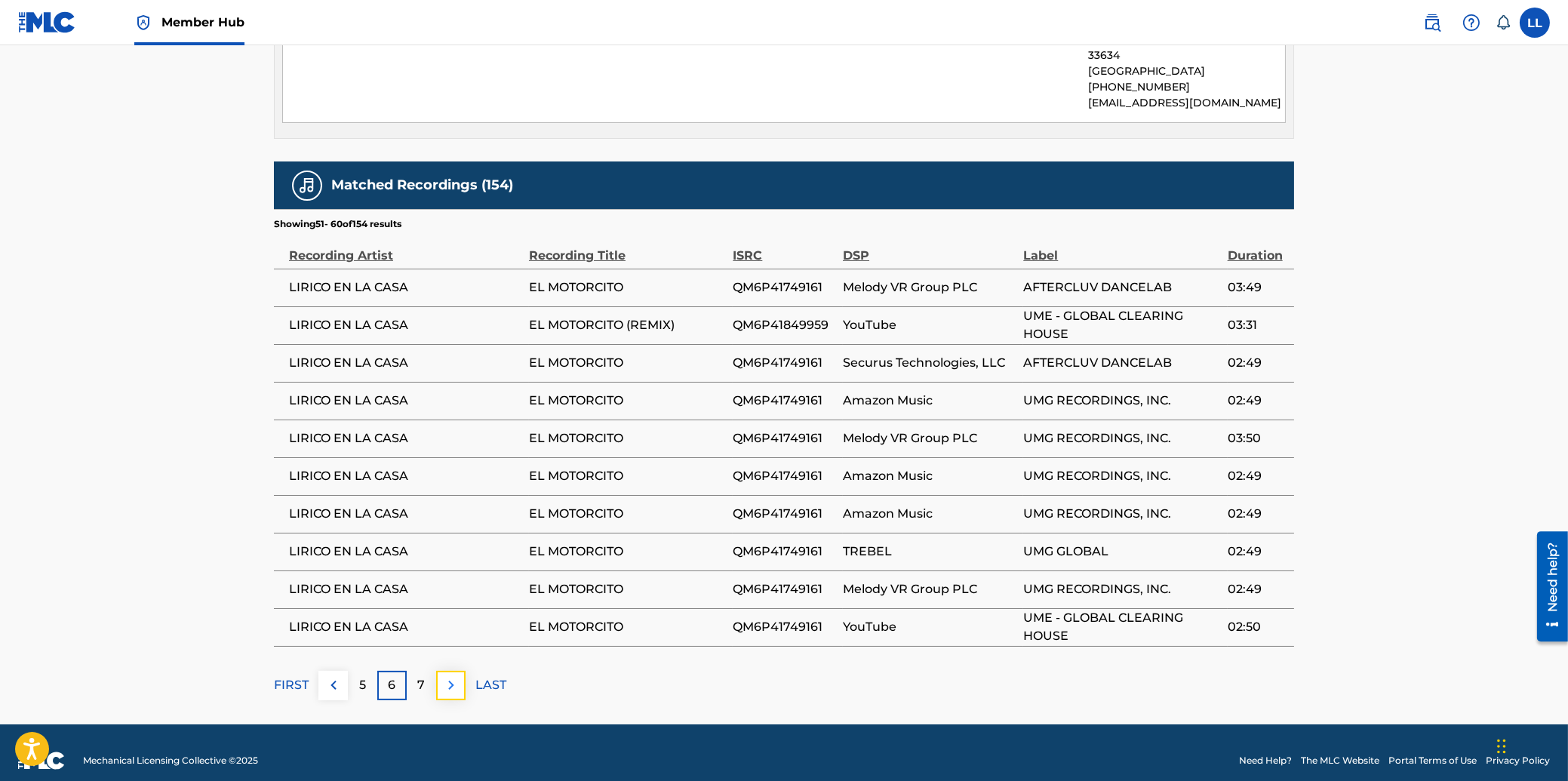
click at [453, 676] on img at bounding box center [451, 685] width 18 height 18
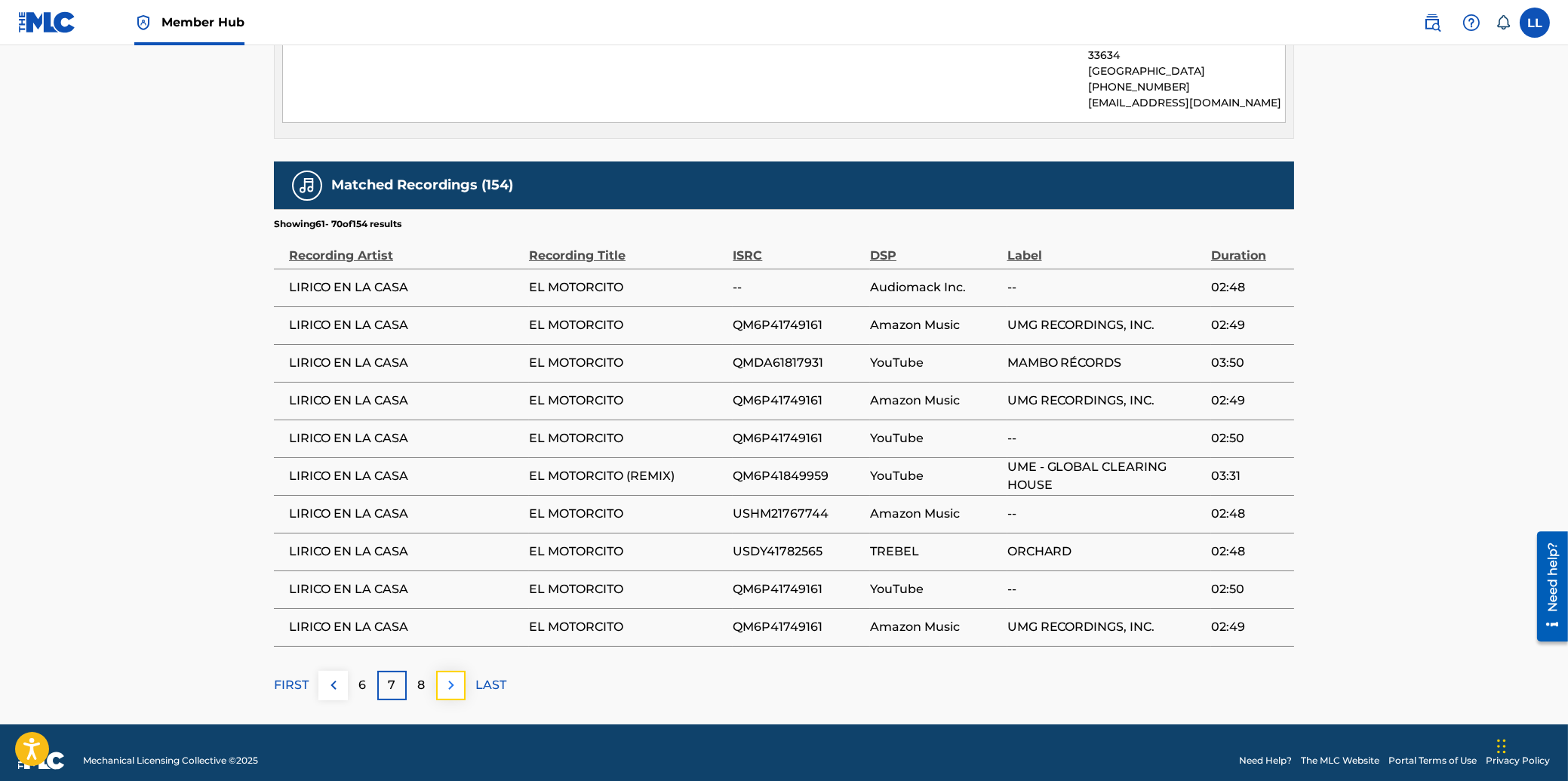
click at [440, 672] on button at bounding box center [451, 686] width 29 height 29
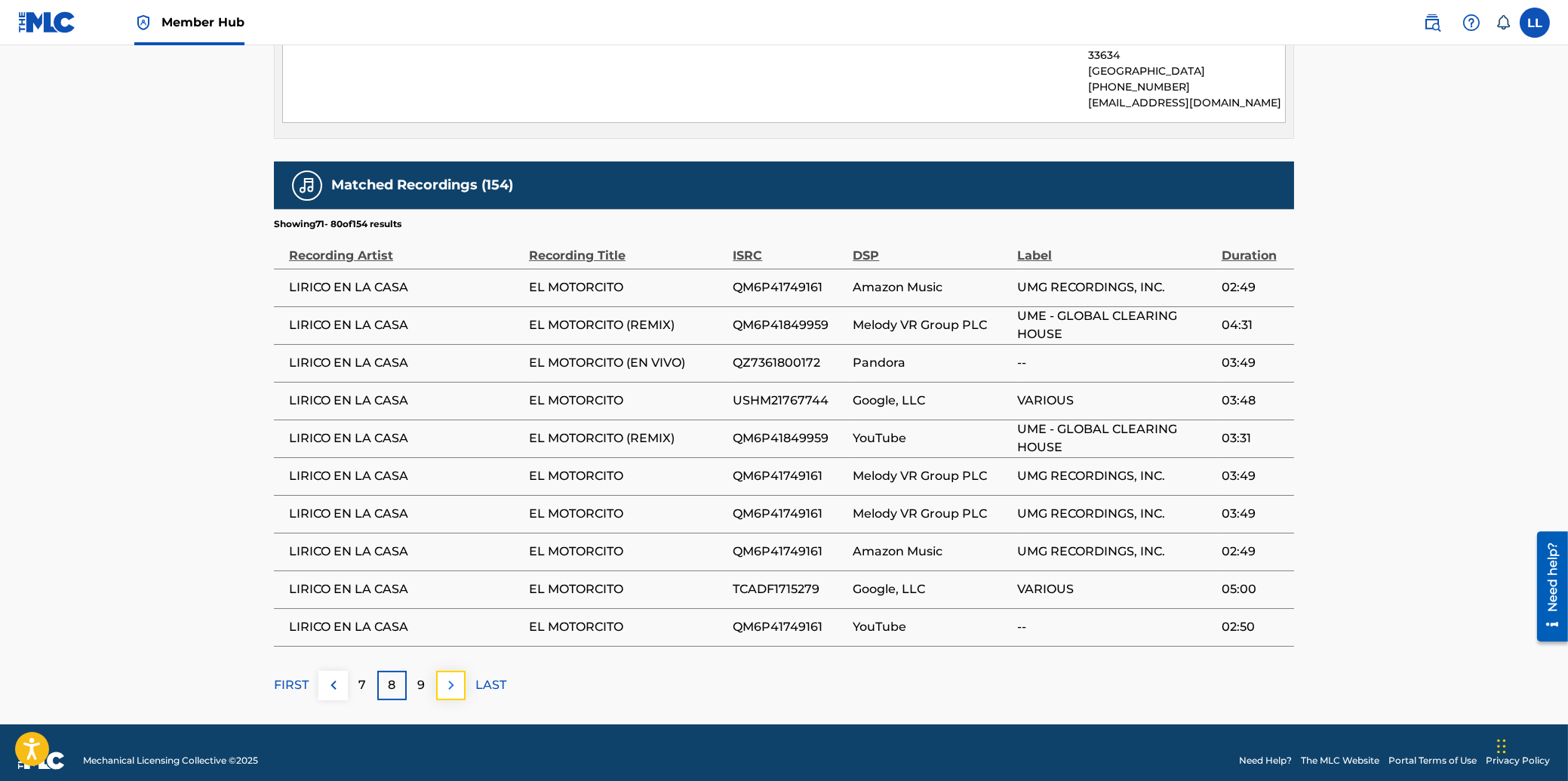
click at [452, 676] on img at bounding box center [451, 685] width 18 height 18
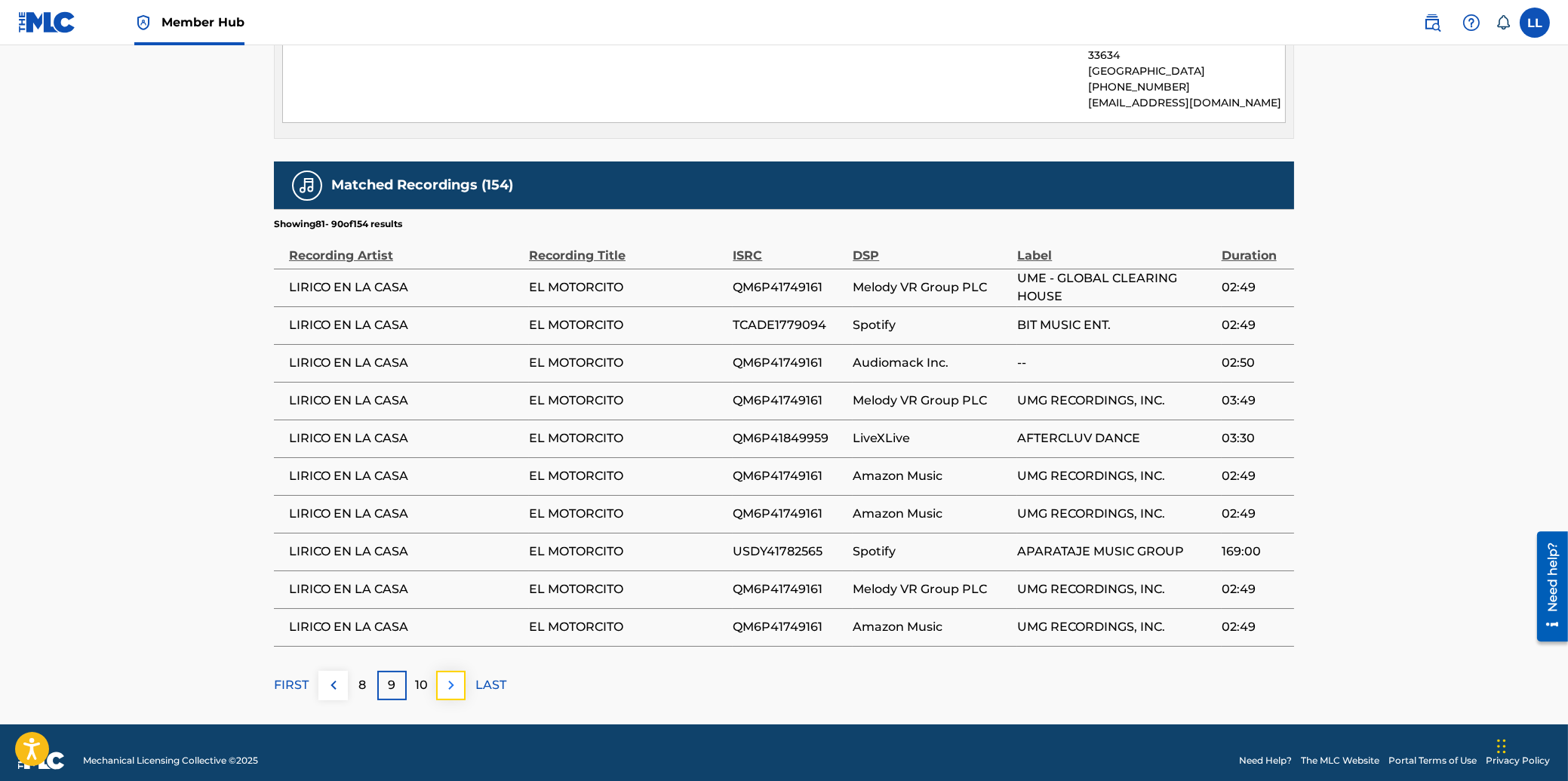
click at [450, 676] on img at bounding box center [451, 685] width 18 height 18
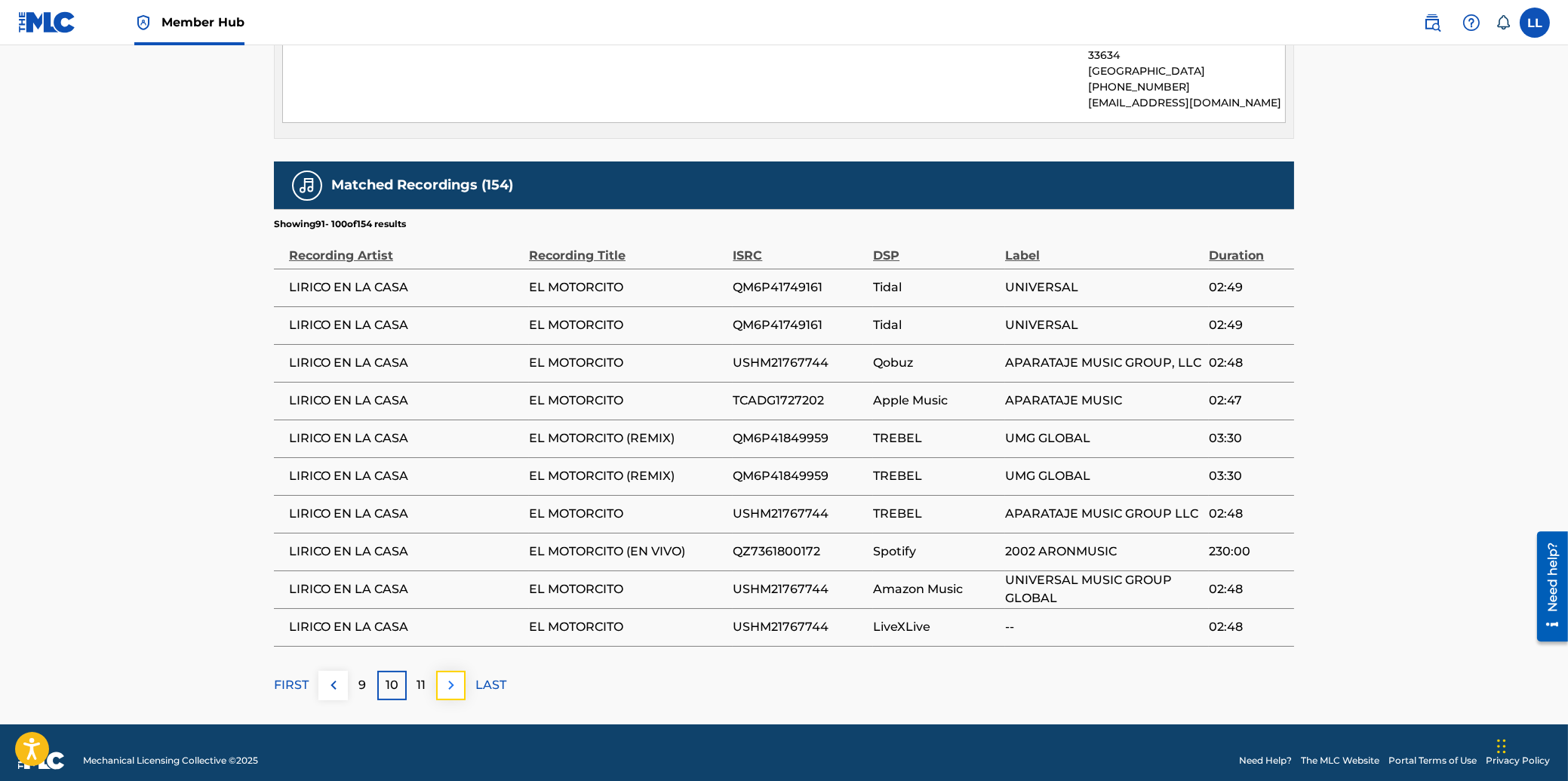
click at [453, 676] on img at bounding box center [451, 685] width 18 height 18
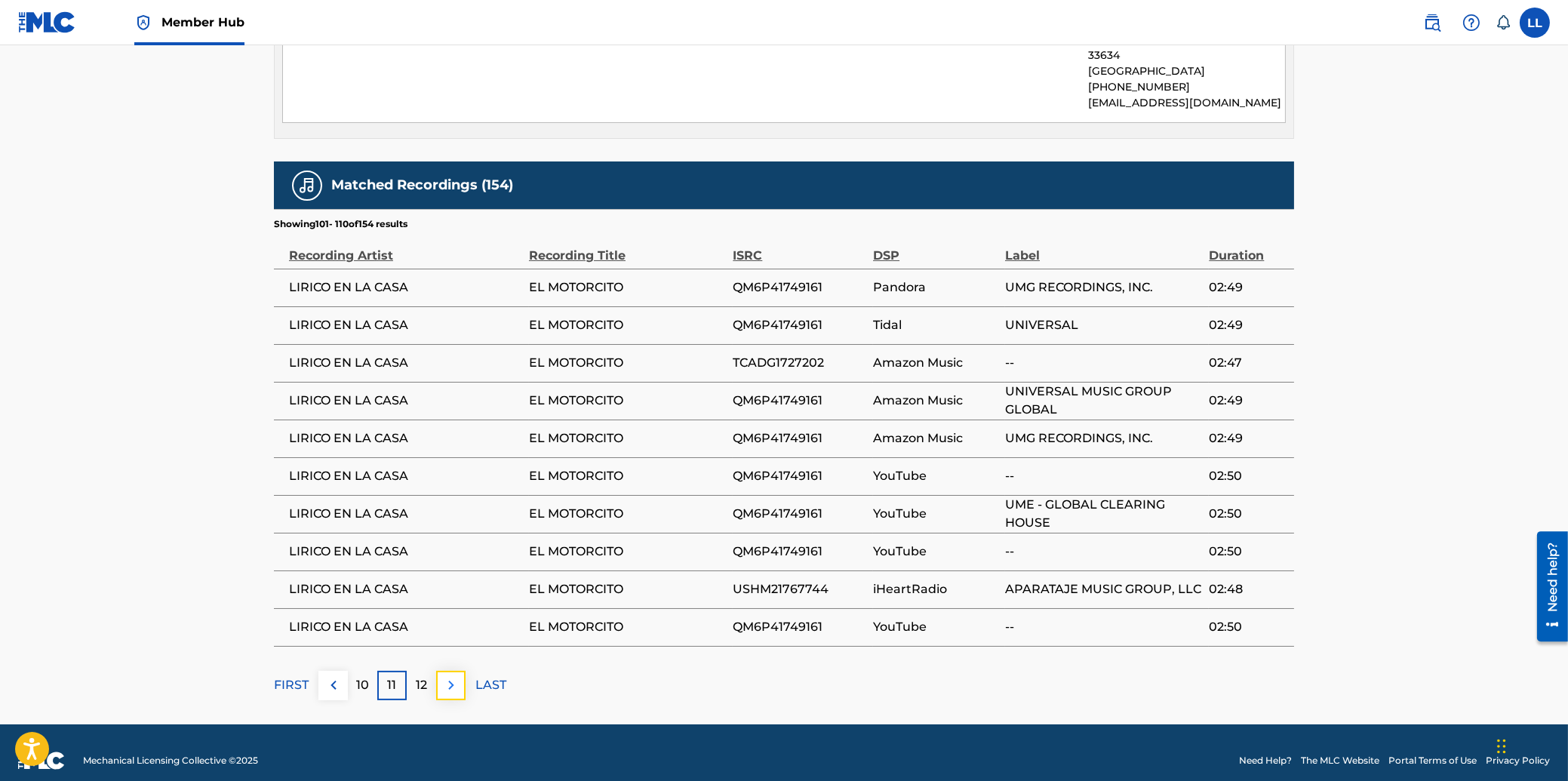
click at [446, 676] on img at bounding box center [451, 685] width 18 height 18
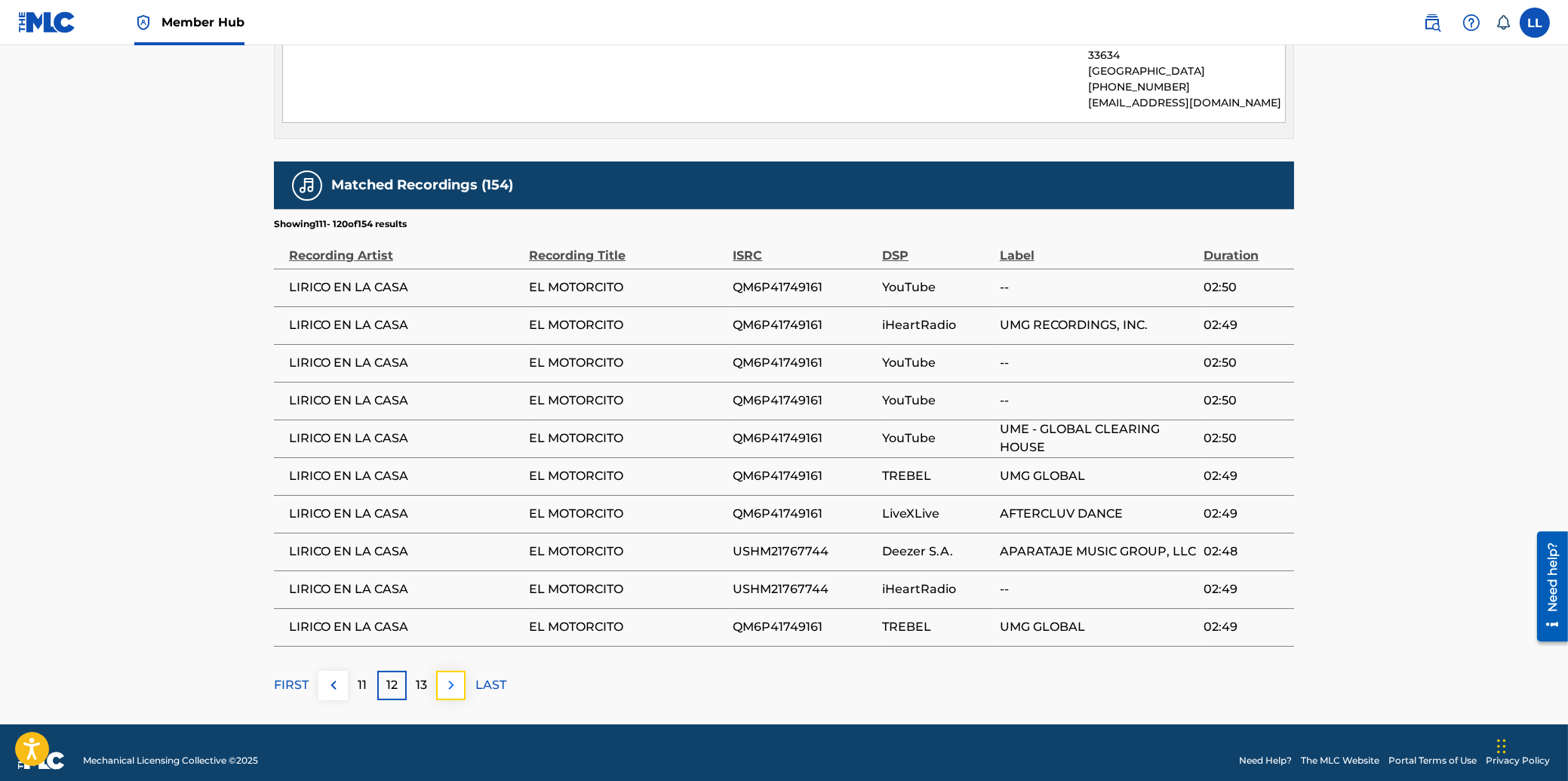
click at [460, 671] on button at bounding box center [451, 686] width 29 height 29
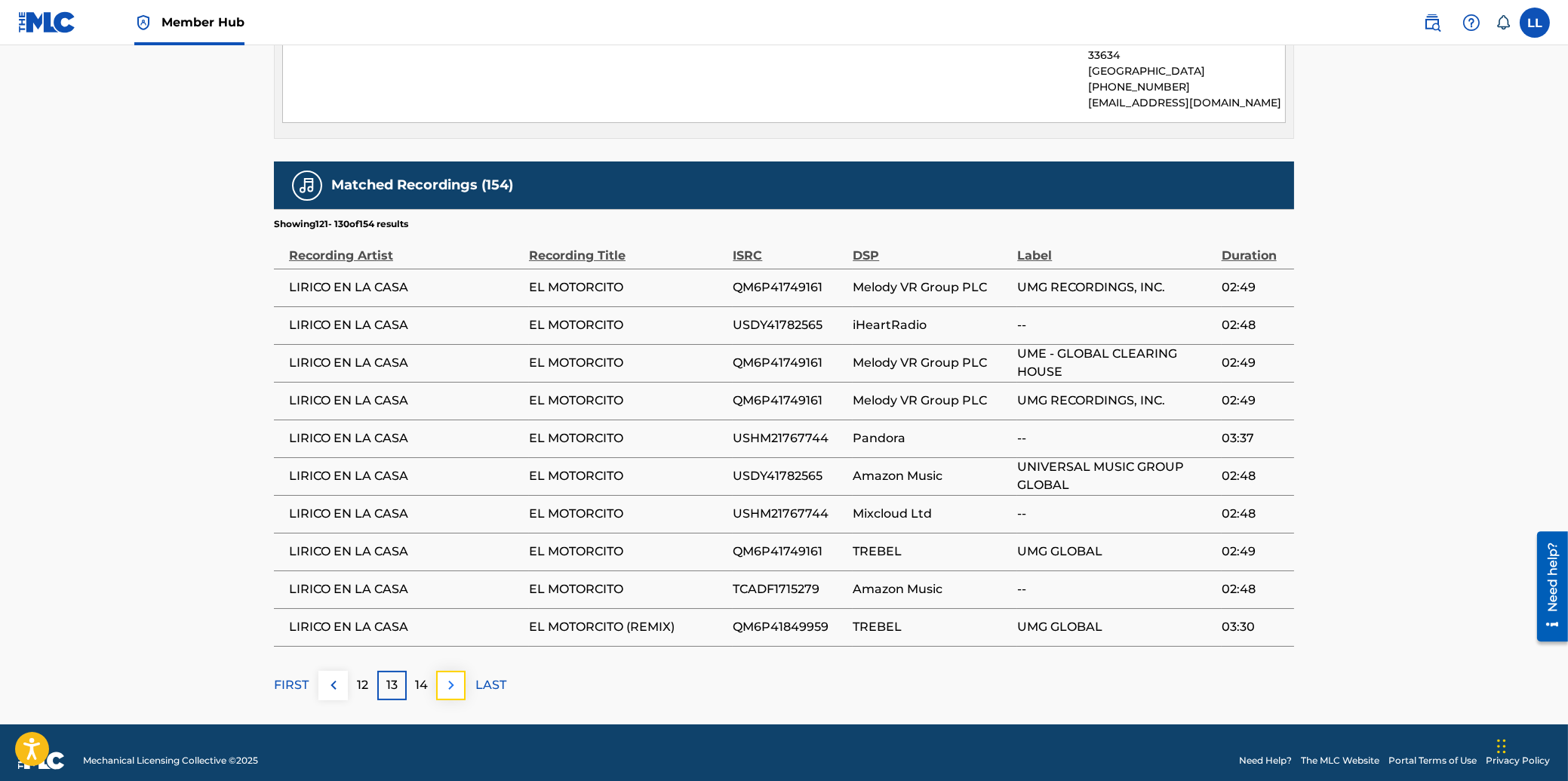
click at [456, 676] on img at bounding box center [451, 685] width 18 height 18
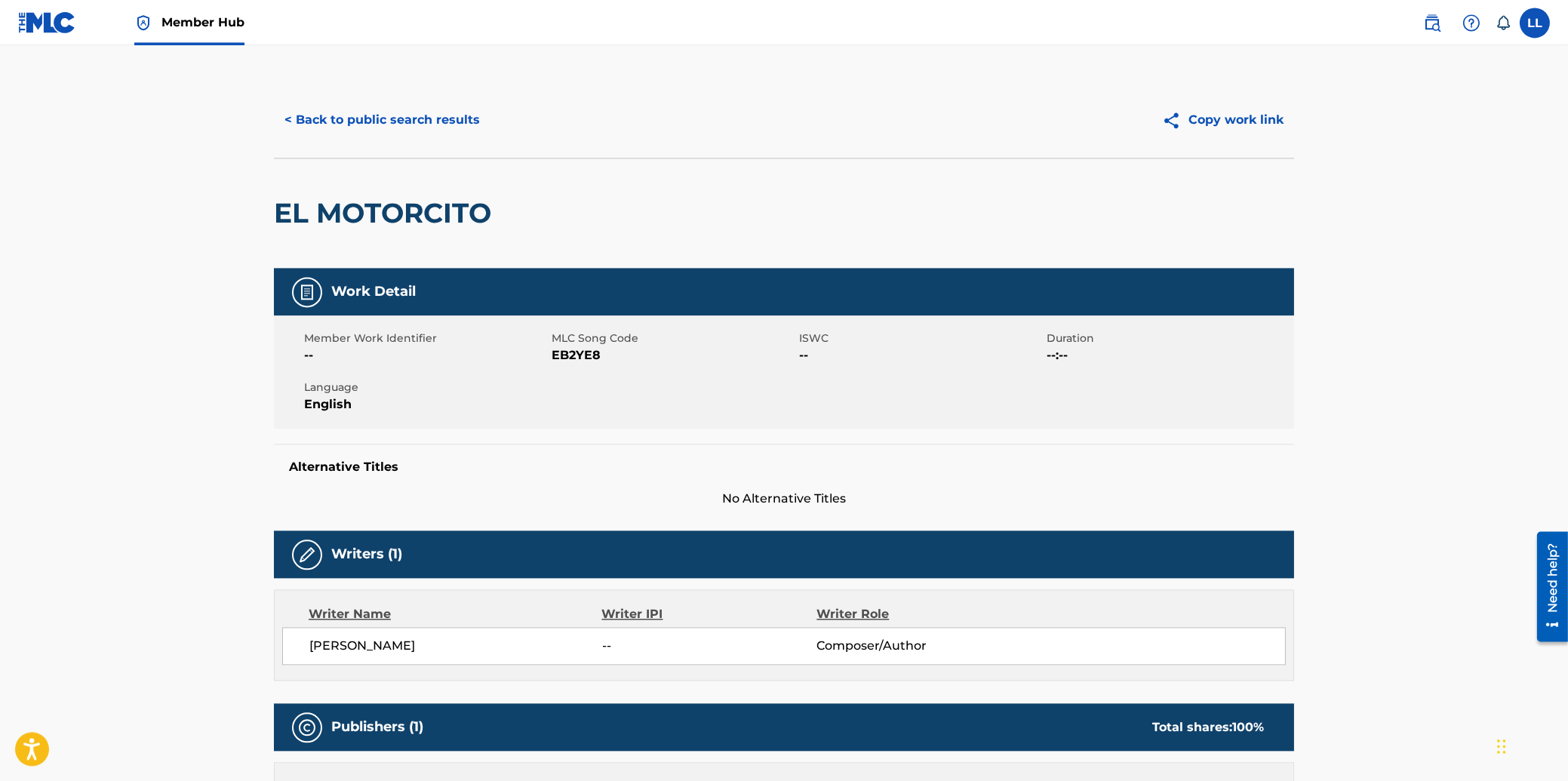
scroll to position [0, 0]
click at [1254, 121] on button "Copy work link" at bounding box center [1222, 120] width 143 height 37
click at [575, 352] on span "EB2YE8" at bounding box center [674, 356] width 244 height 18
copy span "EB2YE8"
